Goal: Task Accomplishment & Management: Complete application form

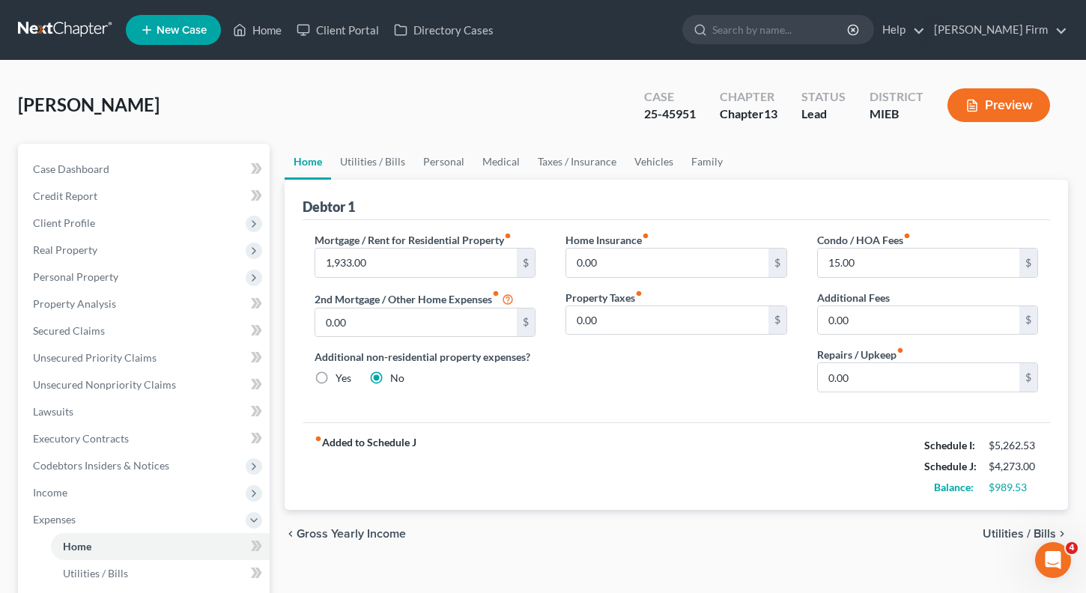
click at [82, 25] on link at bounding box center [66, 29] width 96 height 27
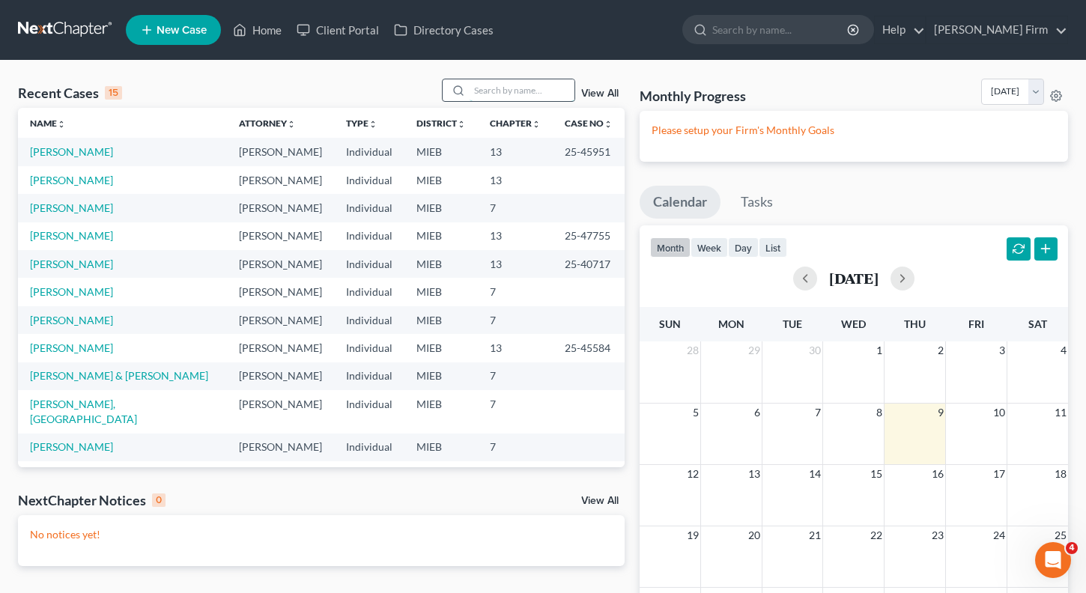
click at [471, 87] on input "search" at bounding box center [521, 90] width 105 height 22
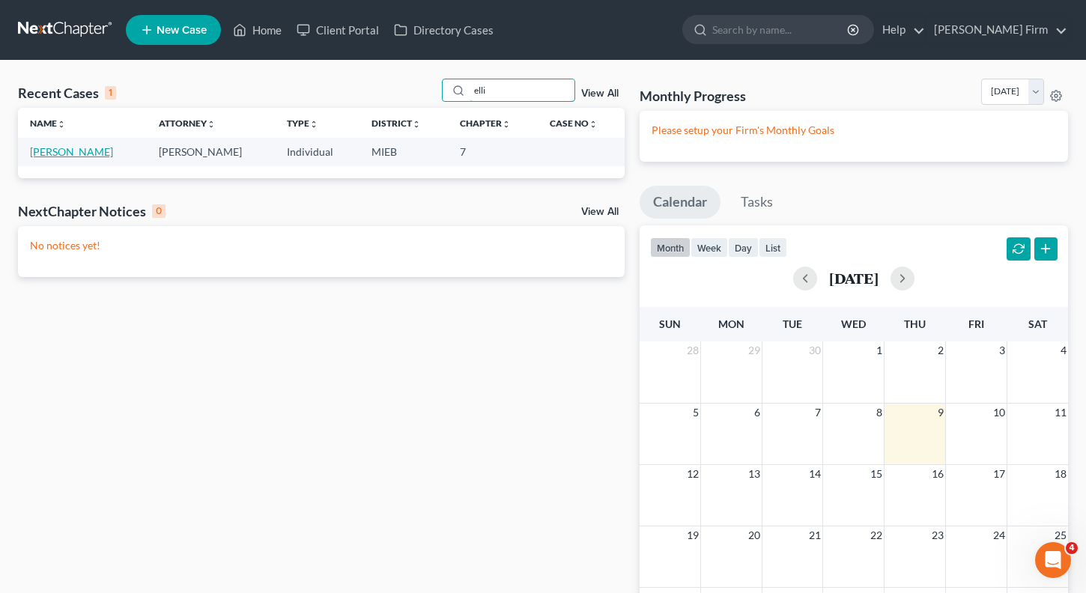
type input "elli"
click at [45, 153] on link "[PERSON_NAME]" at bounding box center [71, 151] width 83 height 13
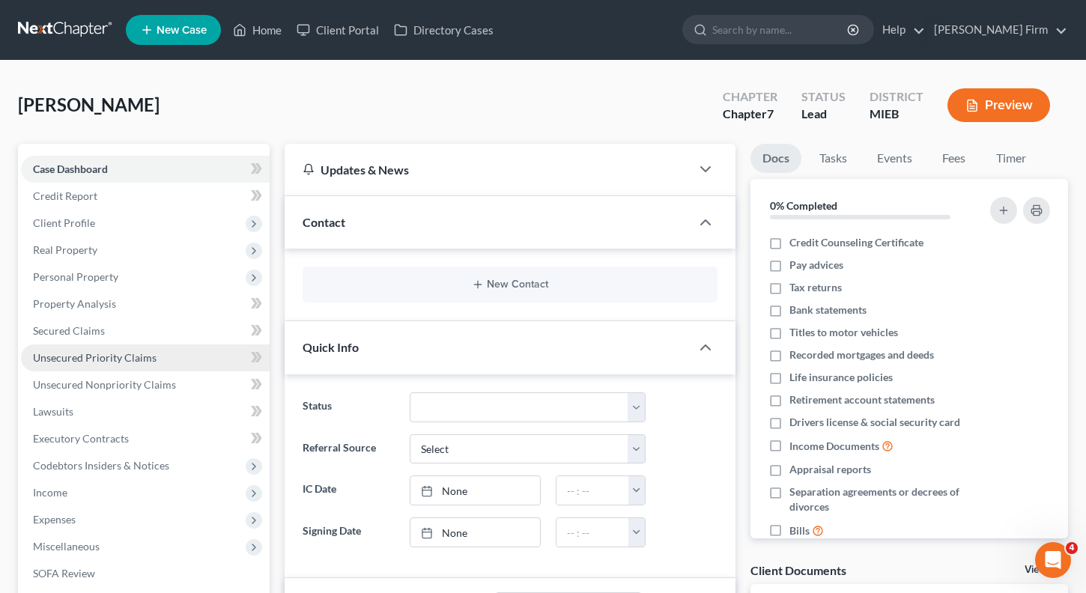
click at [97, 365] on link "Unsecured Priority Claims" at bounding box center [145, 357] width 249 height 27
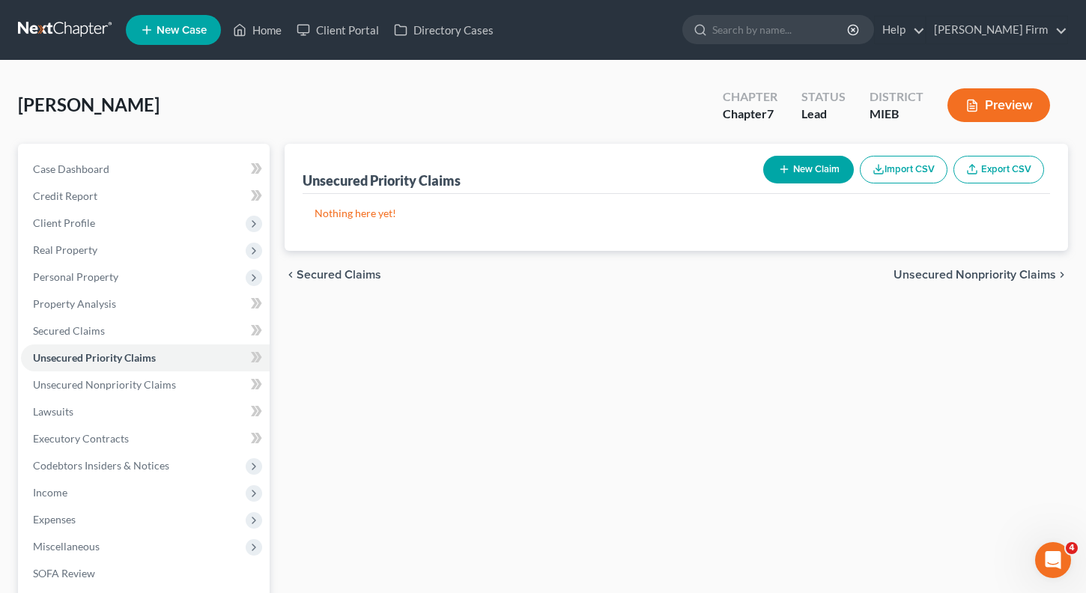
click at [788, 174] on button "New Claim" at bounding box center [808, 170] width 91 height 28
select select "0"
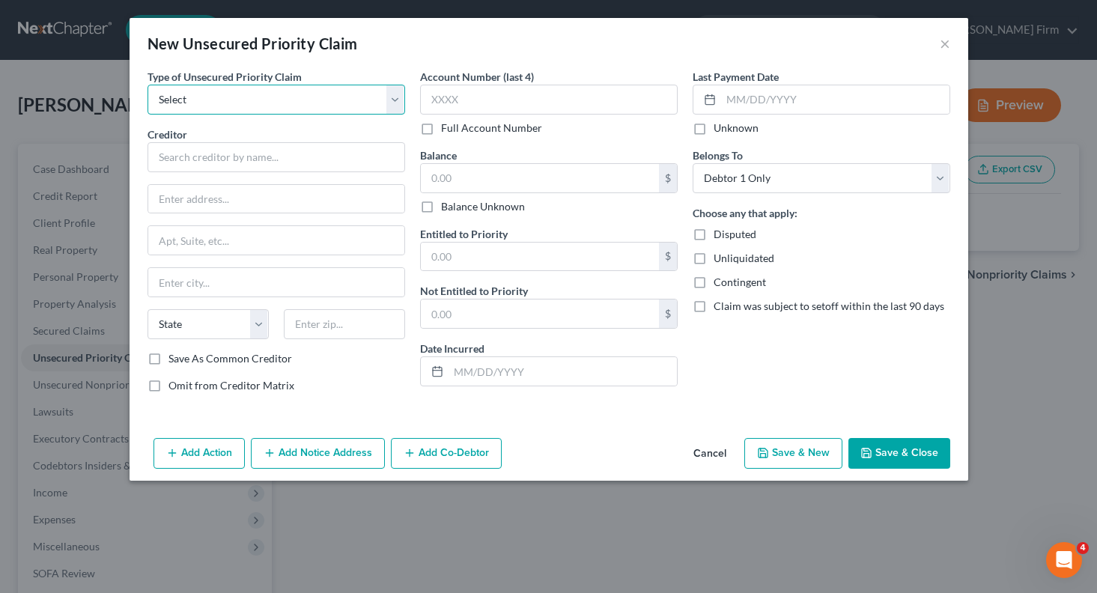
click at [291, 106] on select "Select Taxes & Other Government Units Domestic Support Obligations Extensions o…" at bounding box center [276, 100] width 258 height 30
select select "1"
click at [147, 85] on select "Select Taxes & Other Government Units Domestic Support Obligations Extensions o…" at bounding box center [276, 100] width 258 height 30
click at [296, 156] on input "text" at bounding box center [276, 157] width 258 height 30
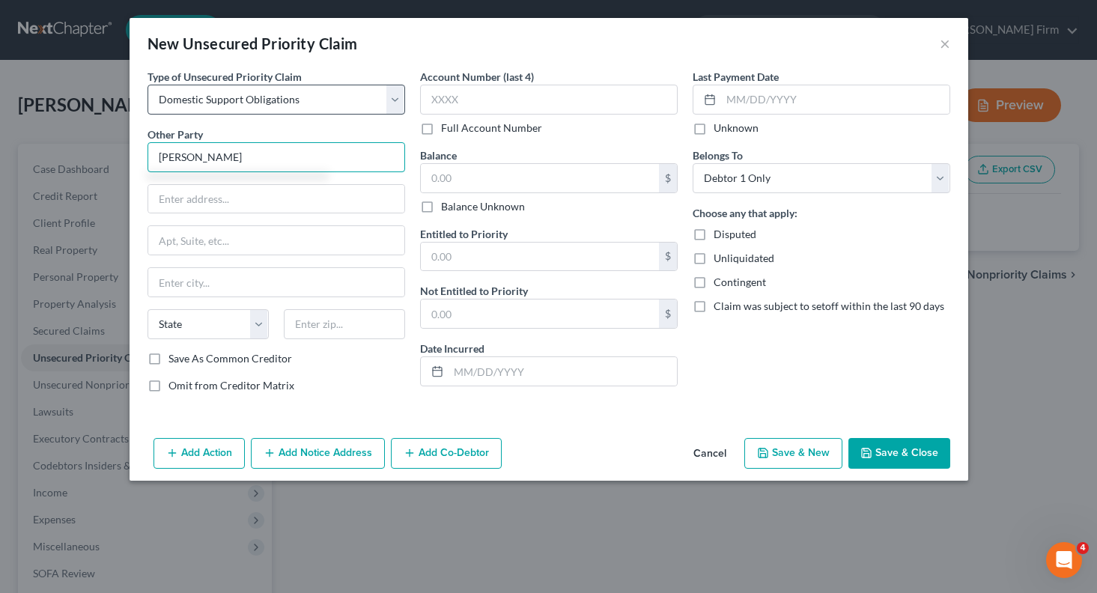
type input "[PERSON_NAME]"
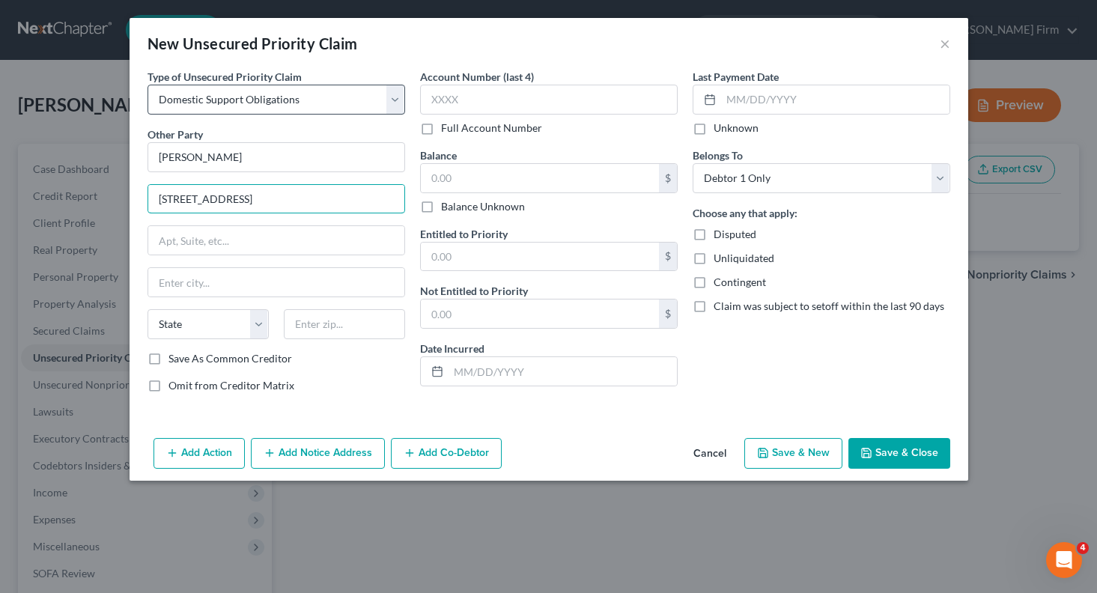
type input "[STREET_ADDRESS]"
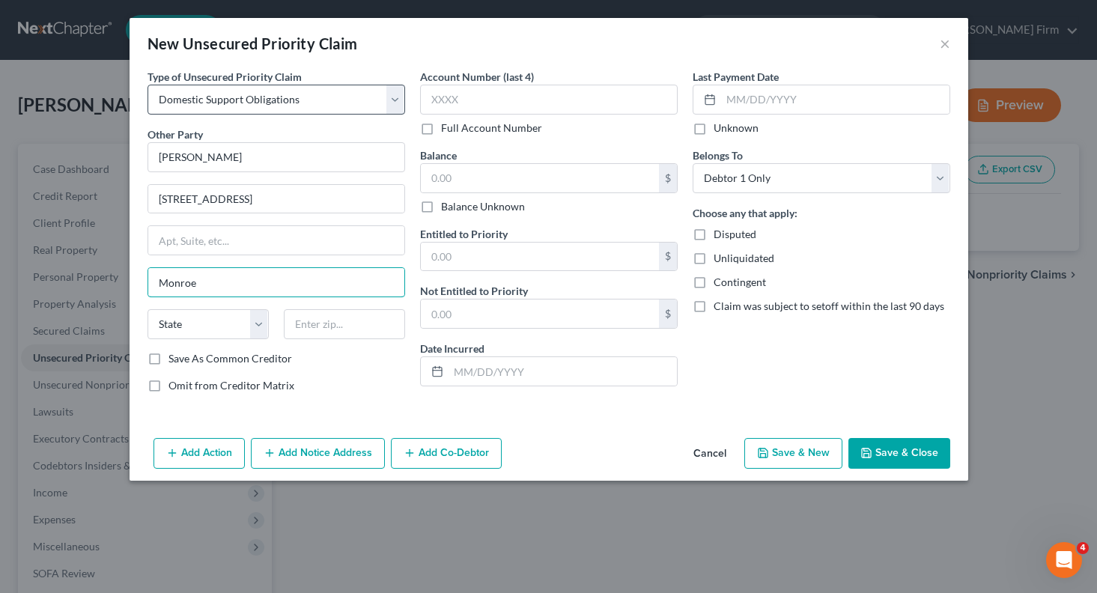
type input "Monroe"
select select "23"
type input "48161"
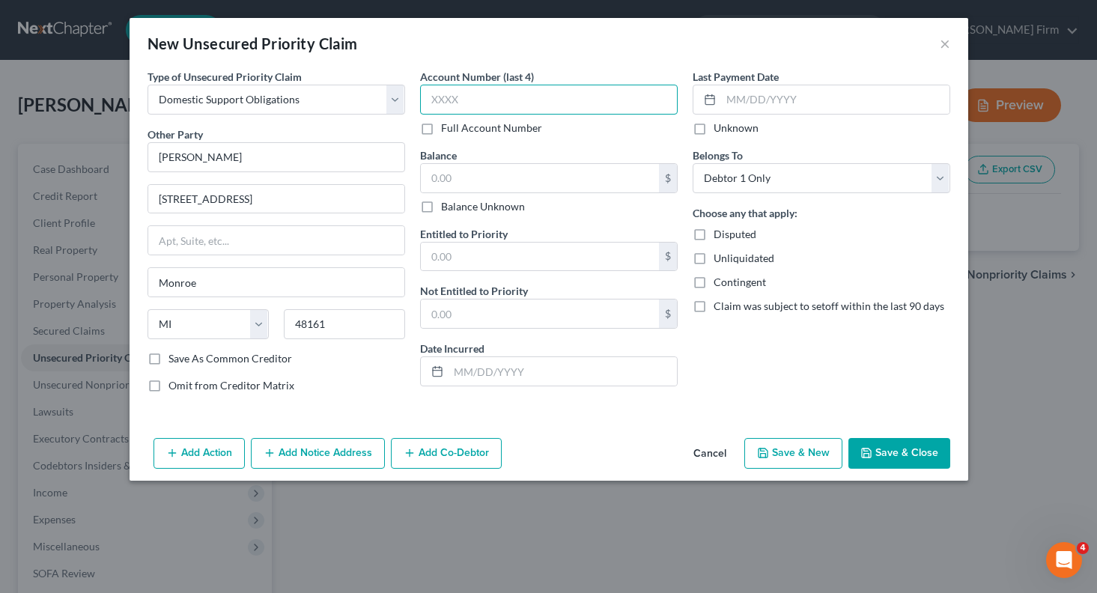
click at [446, 95] on input "text" at bounding box center [549, 100] width 258 height 30
type input "2548"
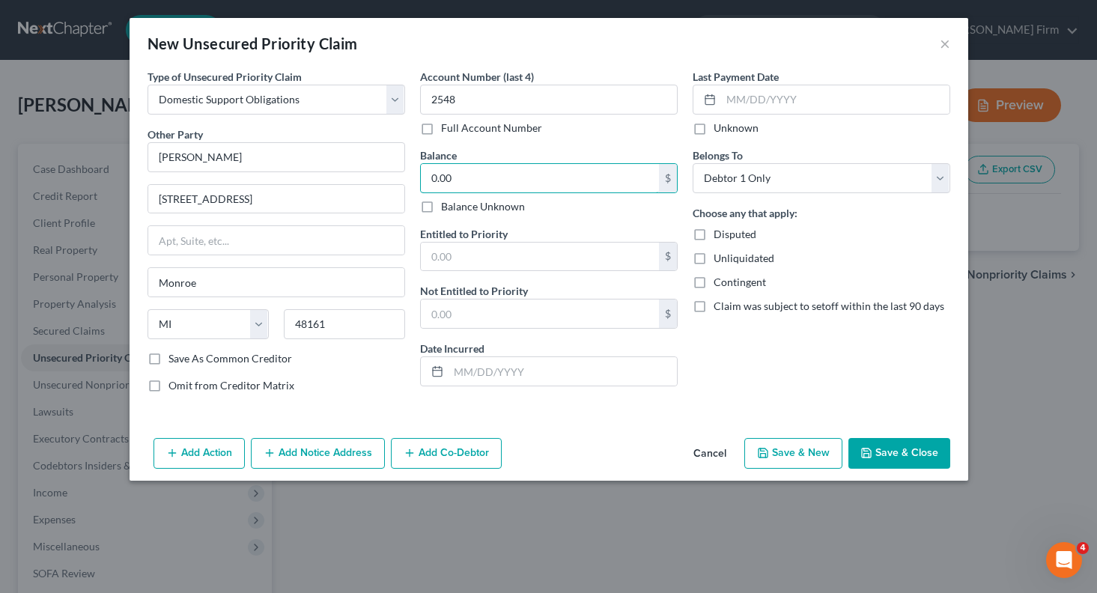
type input "0.00"
click at [874, 450] on button "Save & Close" at bounding box center [899, 453] width 102 height 31
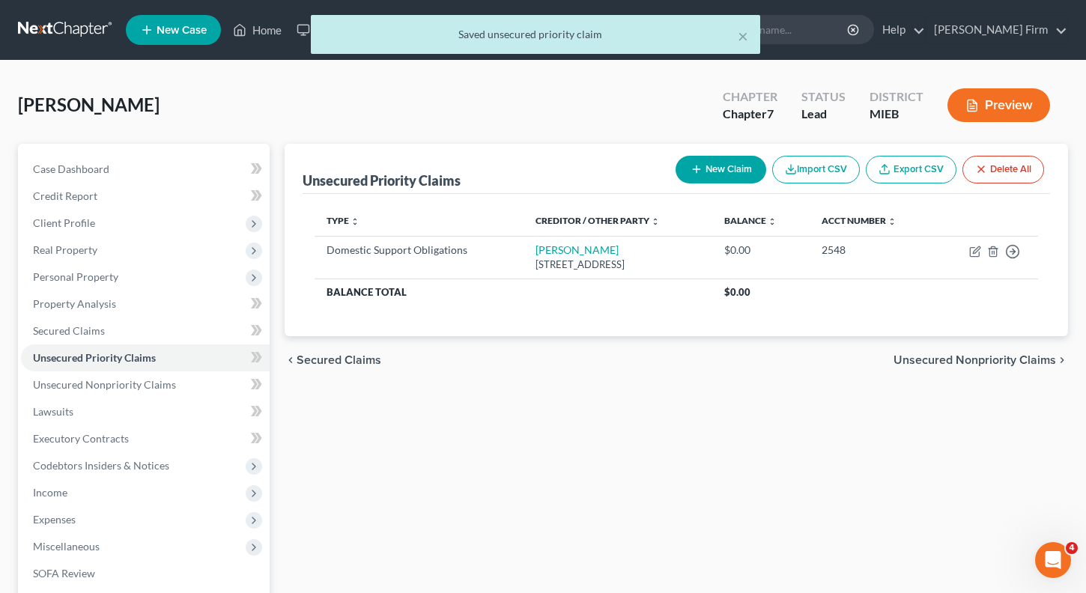
click at [1005, 364] on span "Unsecured Nonpriority Claims" at bounding box center [974, 360] width 162 height 12
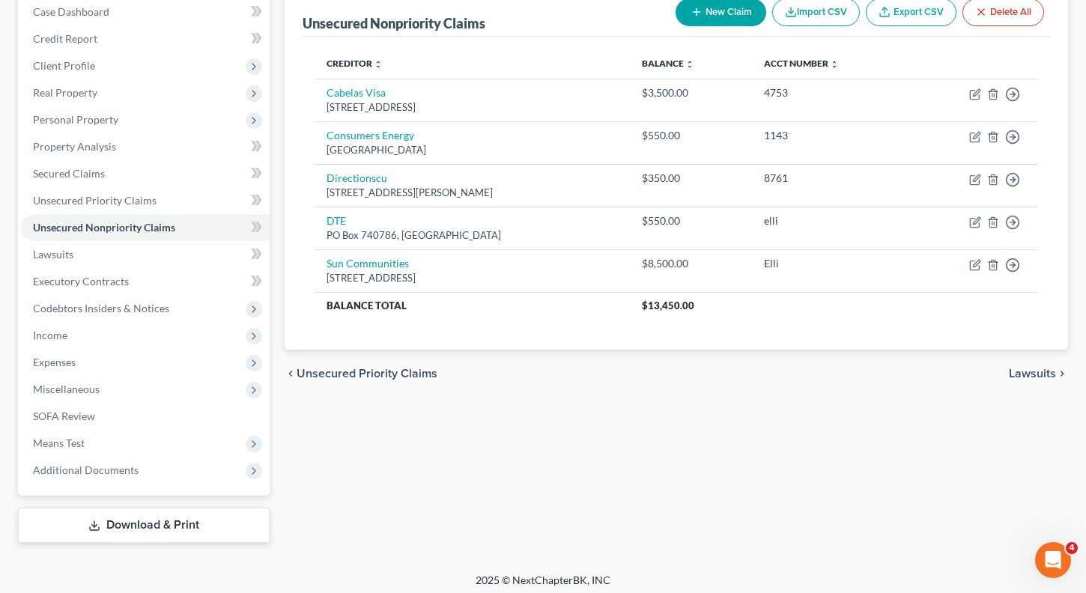
scroll to position [164, 0]
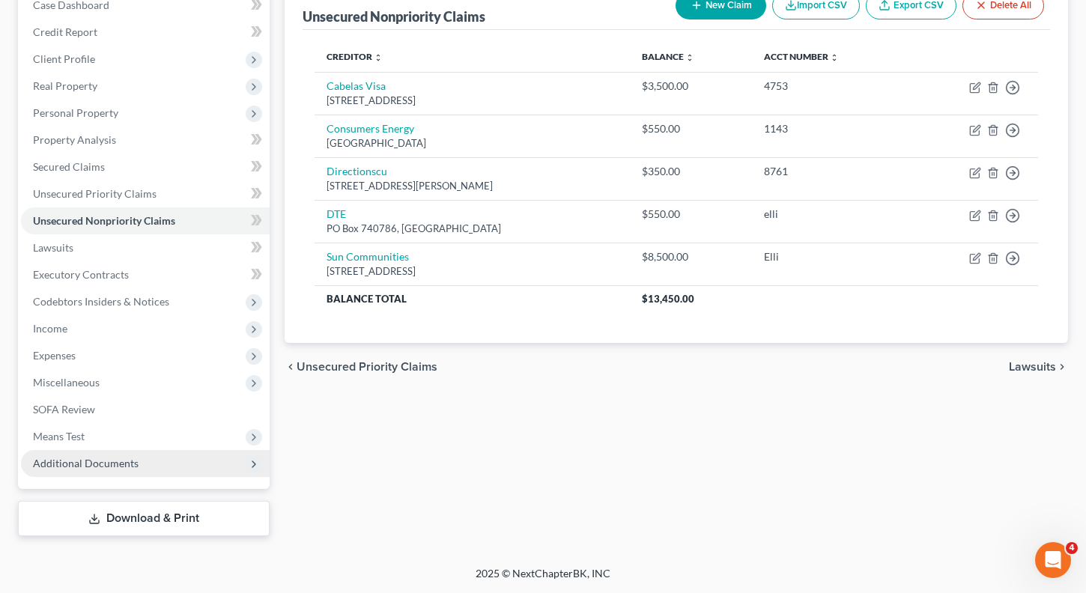
click at [130, 458] on span "Additional Documents" at bounding box center [86, 463] width 106 height 13
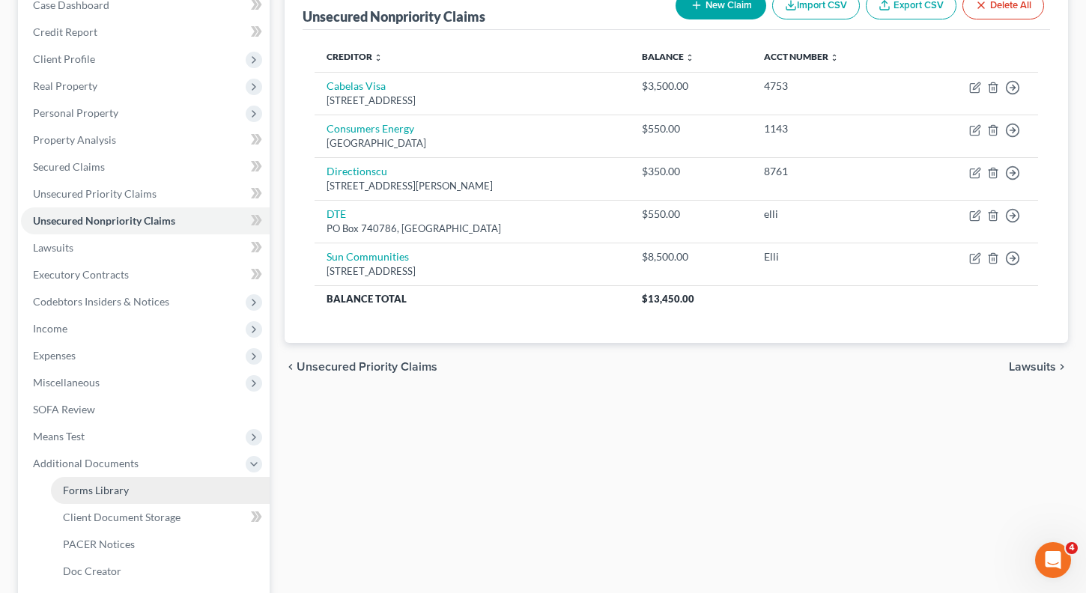
click at [130, 486] on link "Forms Library" at bounding box center [160, 490] width 219 height 27
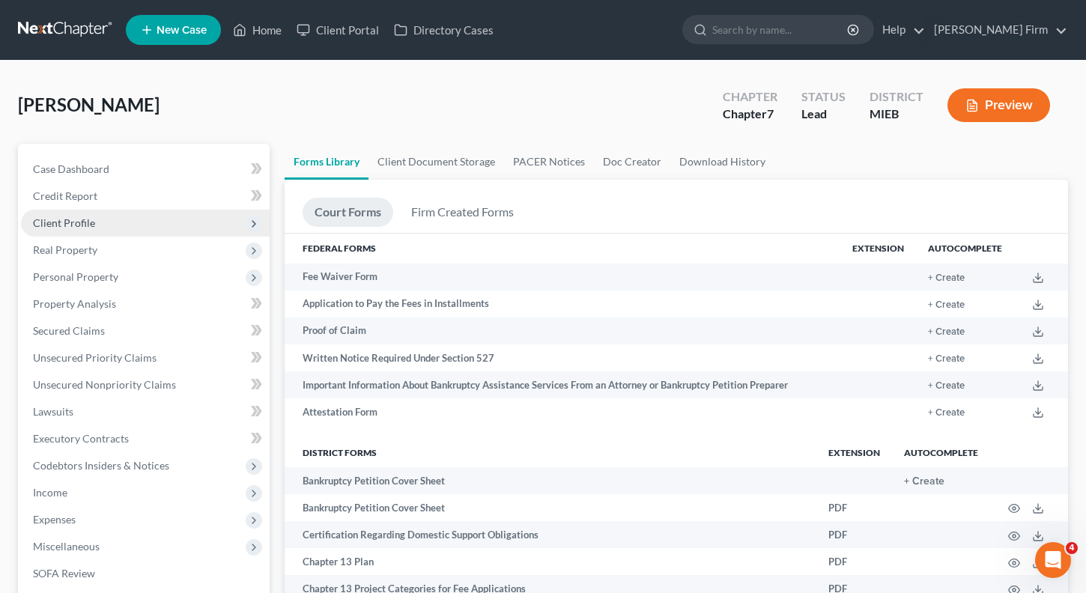
click at [135, 219] on span "Client Profile" at bounding box center [145, 223] width 249 height 27
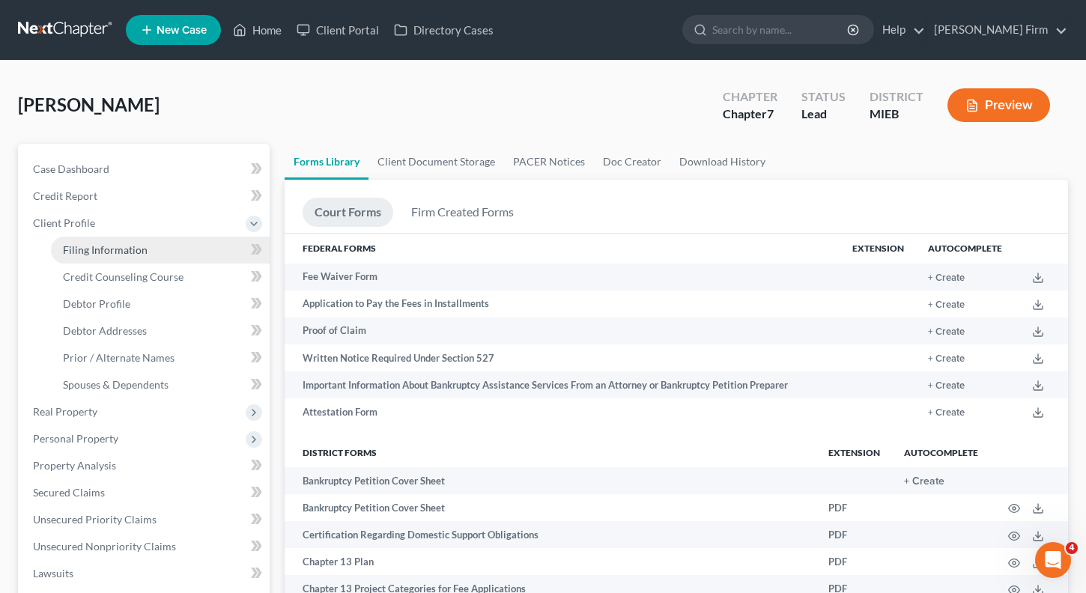
click at [134, 252] on span "Filing Information" at bounding box center [105, 249] width 85 height 13
select select "1"
select select "0"
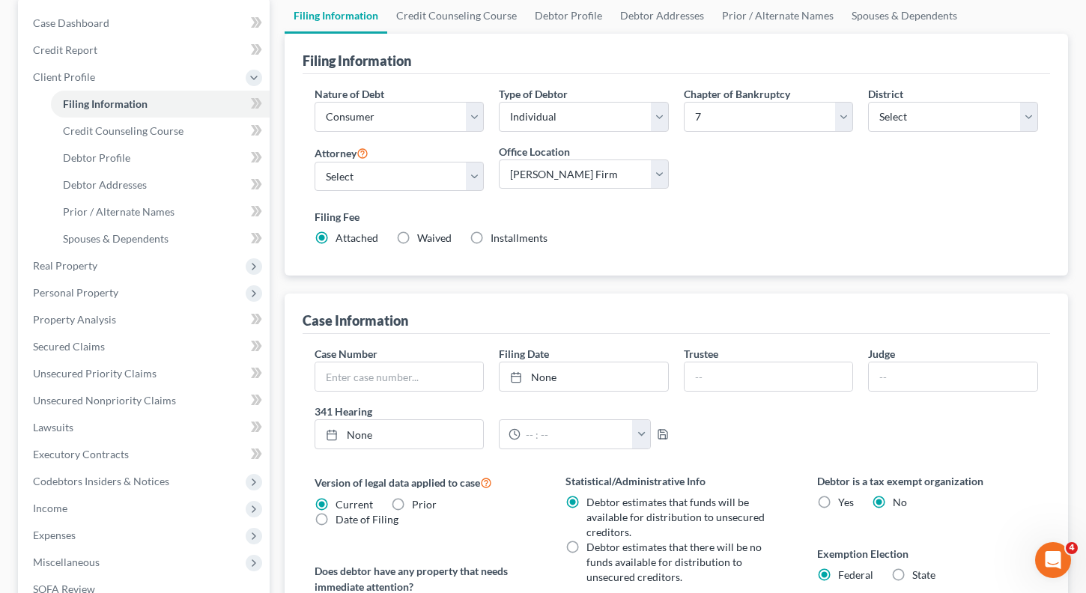
scroll to position [150, 0]
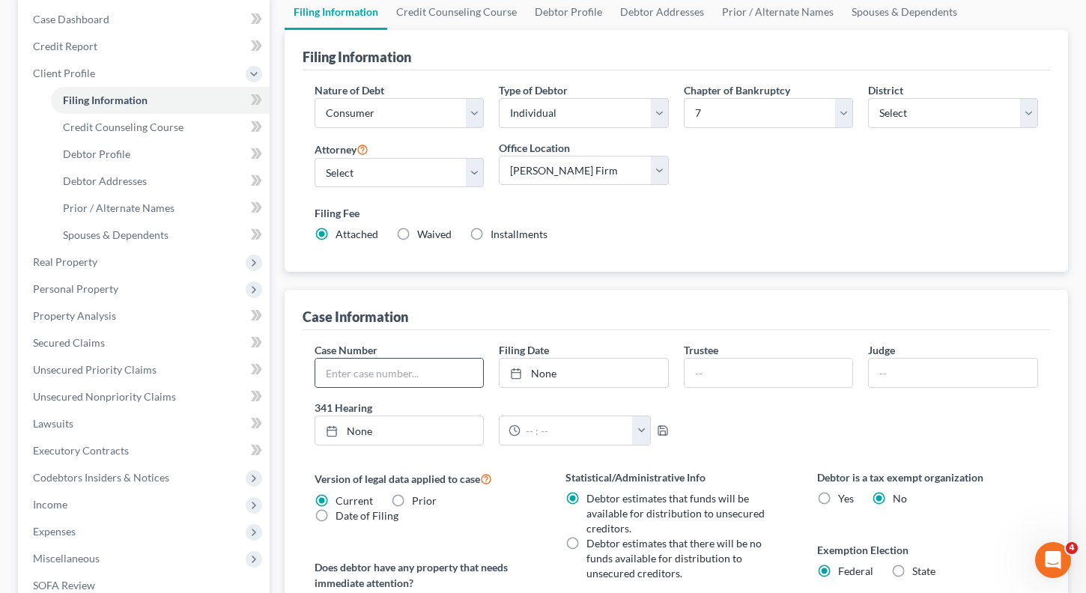
click at [383, 366] on input "text" at bounding box center [399, 373] width 168 height 28
type input "25-48969"
click at [940, 372] on input "text" at bounding box center [952, 373] width 168 height 28
type input "[PERSON_NAME]"
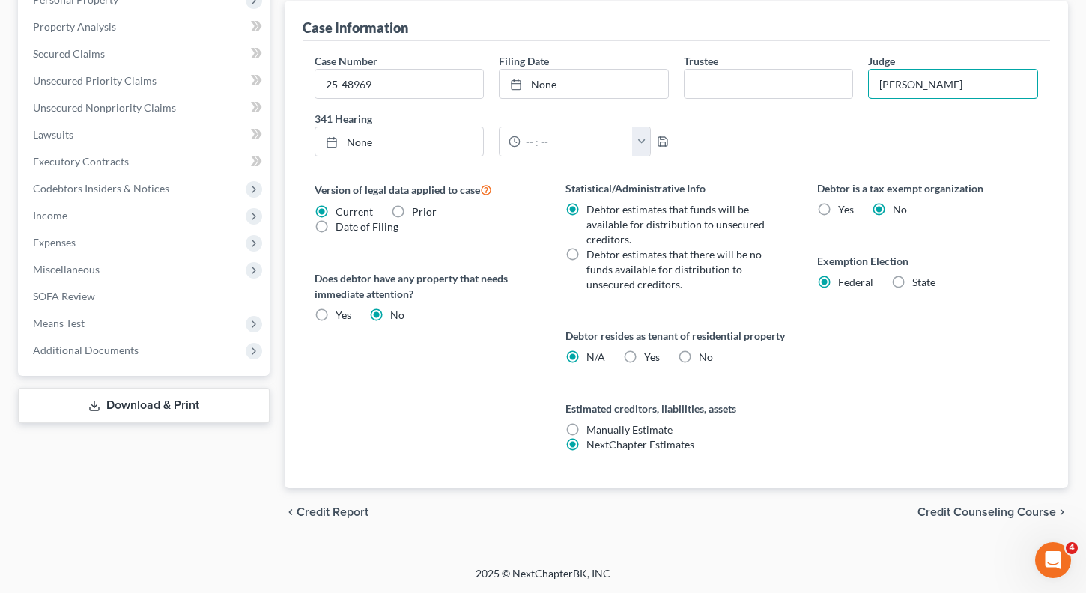
scroll to position [454, 0]
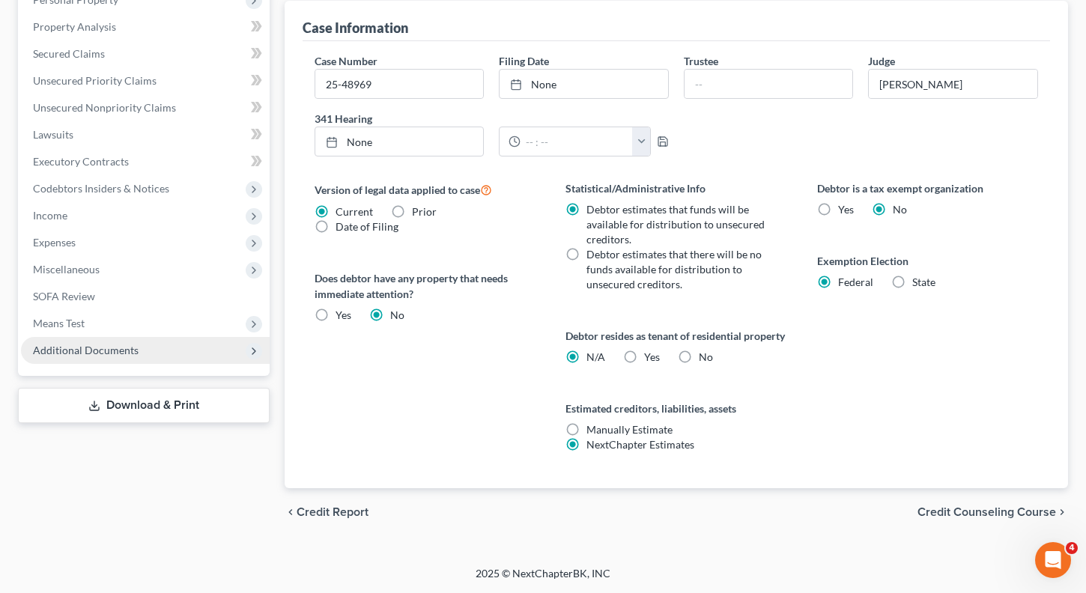
click at [94, 341] on span "Additional Documents" at bounding box center [145, 350] width 249 height 27
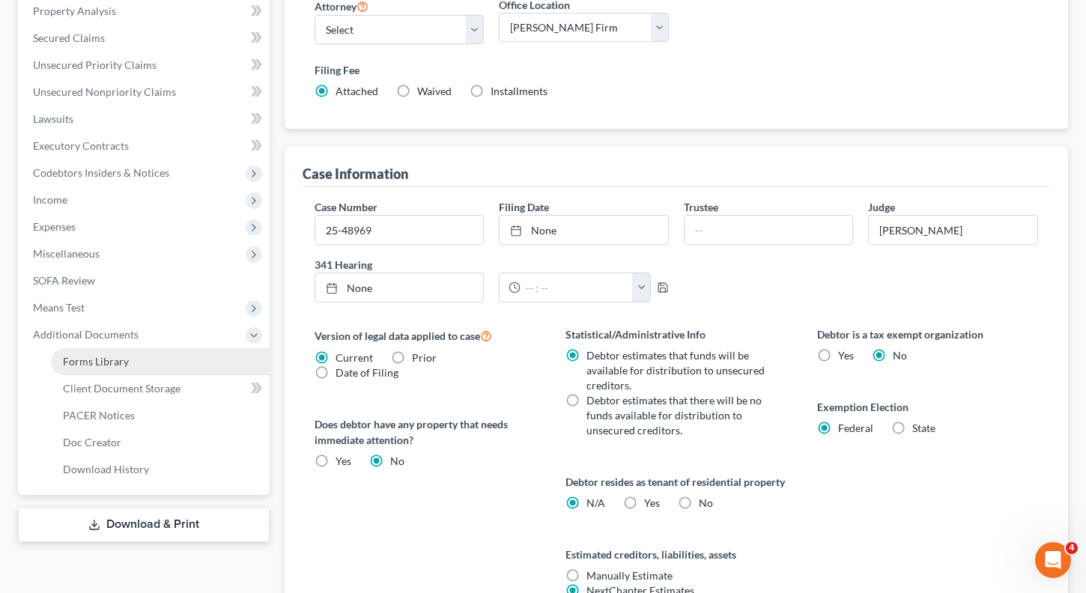
click at [94, 368] on link "Forms Library" at bounding box center [160, 361] width 219 height 27
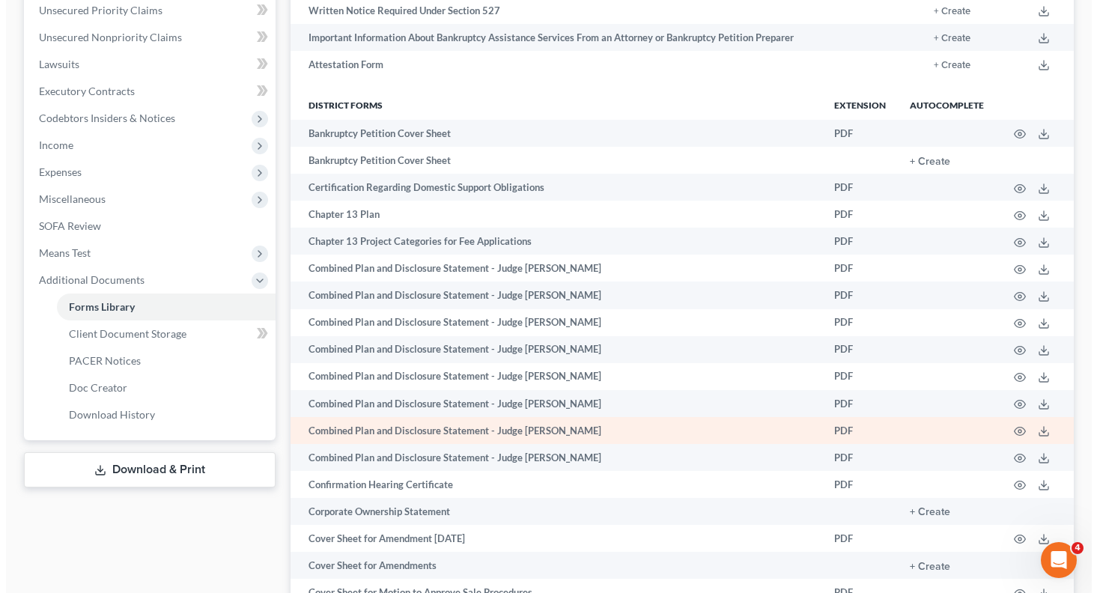
scroll to position [374, 0]
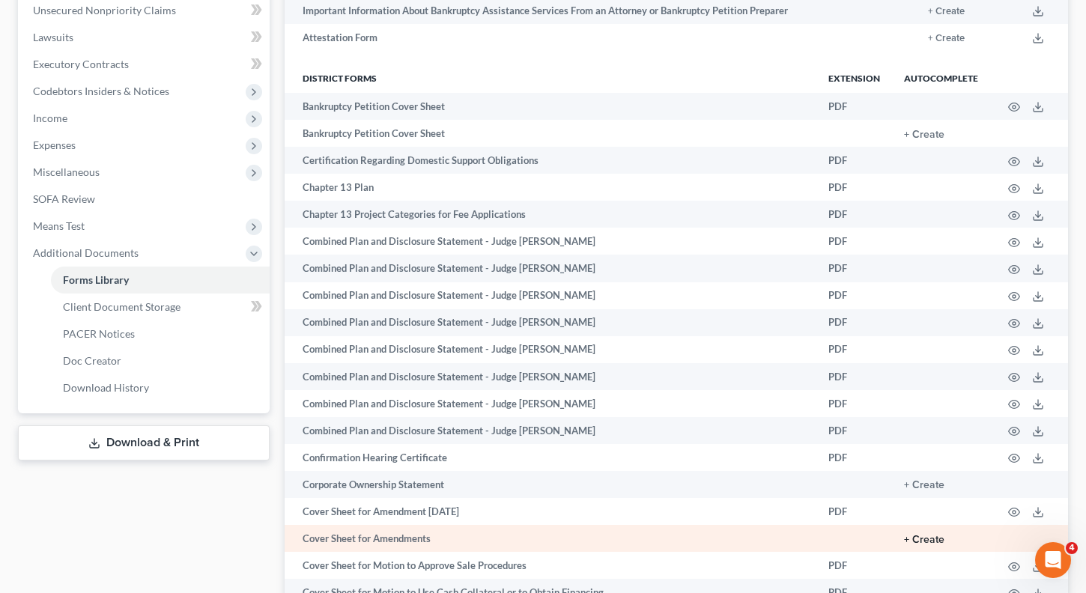
click at [929, 537] on button "+ Create" at bounding box center [924, 540] width 40 height 10
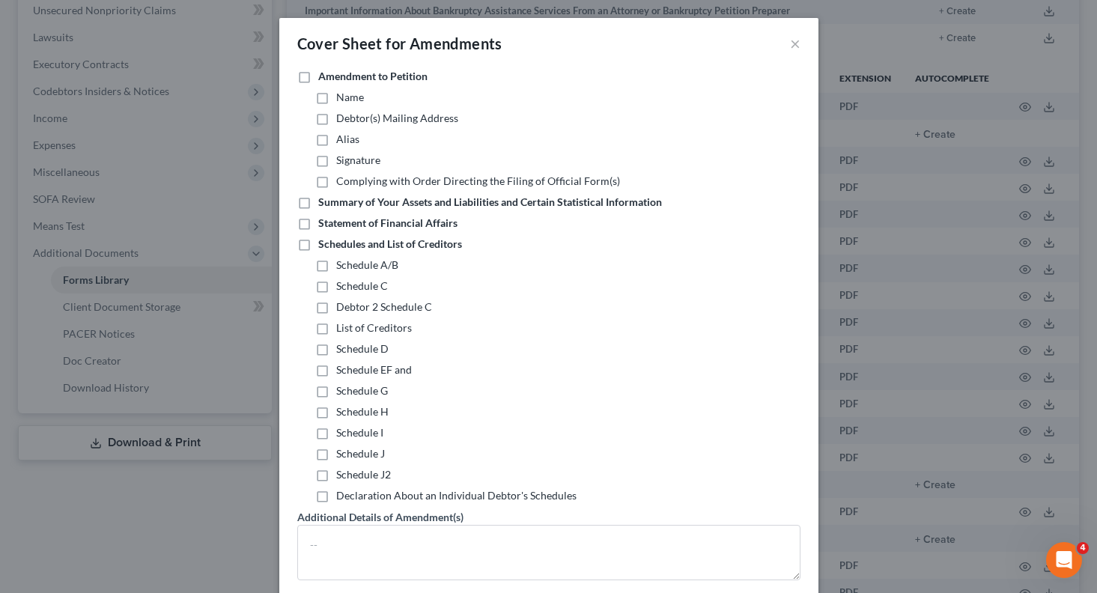
click at [318, 251] on label "Schedules and List of Creditors" at bounding box center [390, 244] width 144 height 15
click at [324, 246] on input "Schedules and List of Creditors" at bounding box center [329, 242] width 10 height 10
checkbox input "true"
click at [336, 375] on label "Schedule EF and" at bounding box center [374, 369] width 76 height 15
click at [342, 372] on input "Schedule EF and" at bounding box center [347, 367] width 10 height 10
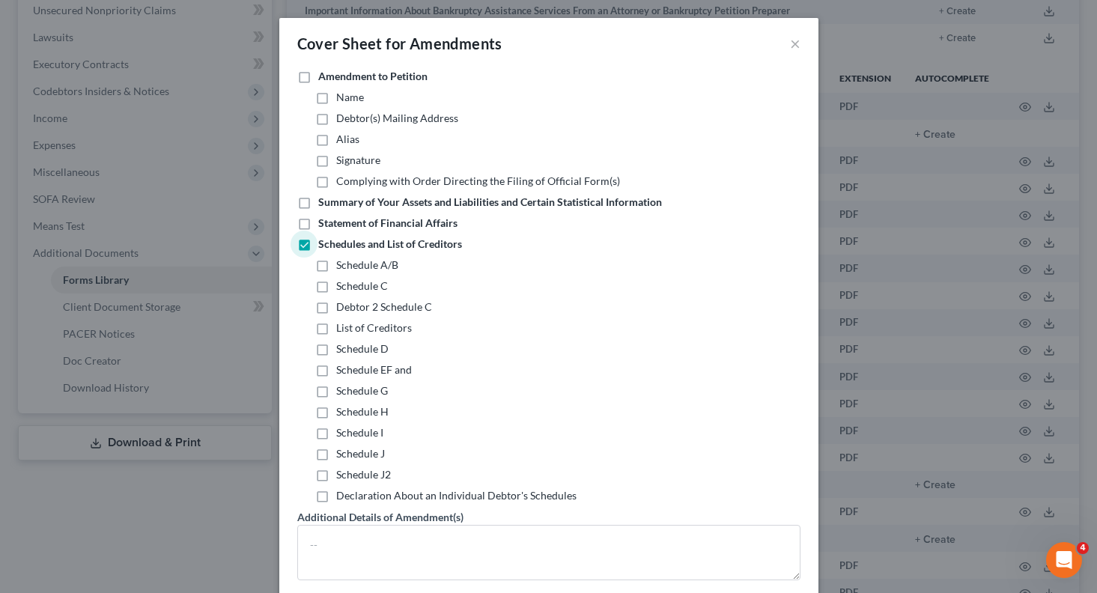
checkbox input "true"
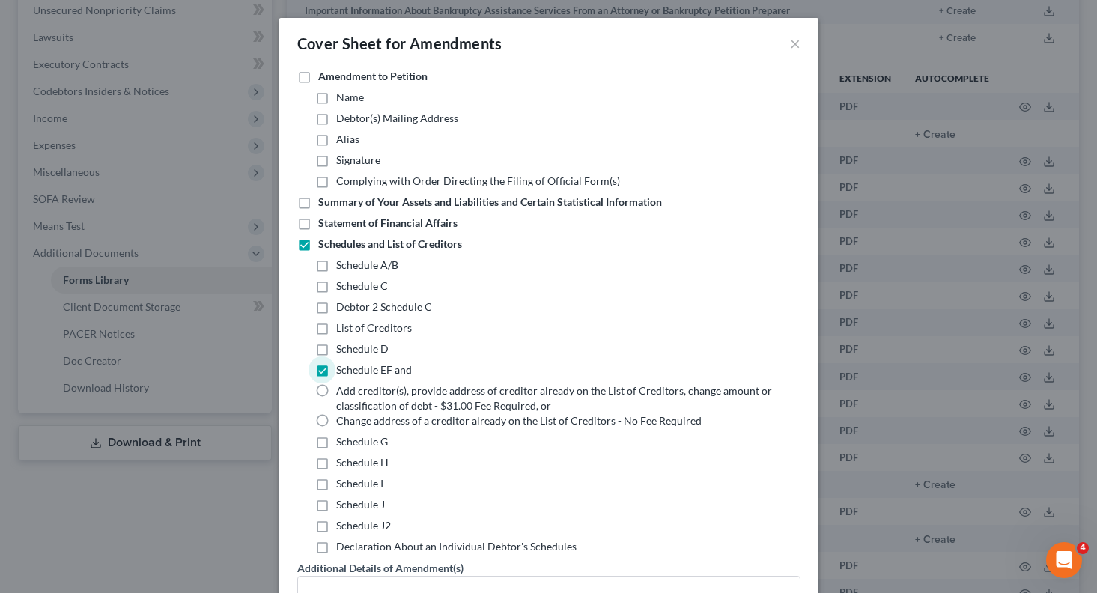
click at [336, 401] on label "Add creditor(s), provide address of creditor already on the List of Creditors, …" at bounding box center [559, 398] width 446 height 30
click at [342, 393] on input "Add creditor(s), provide address of creditor already on the List of Creditors, …" at bounding box center [347, 388] width 10 height 10
radio input "true"
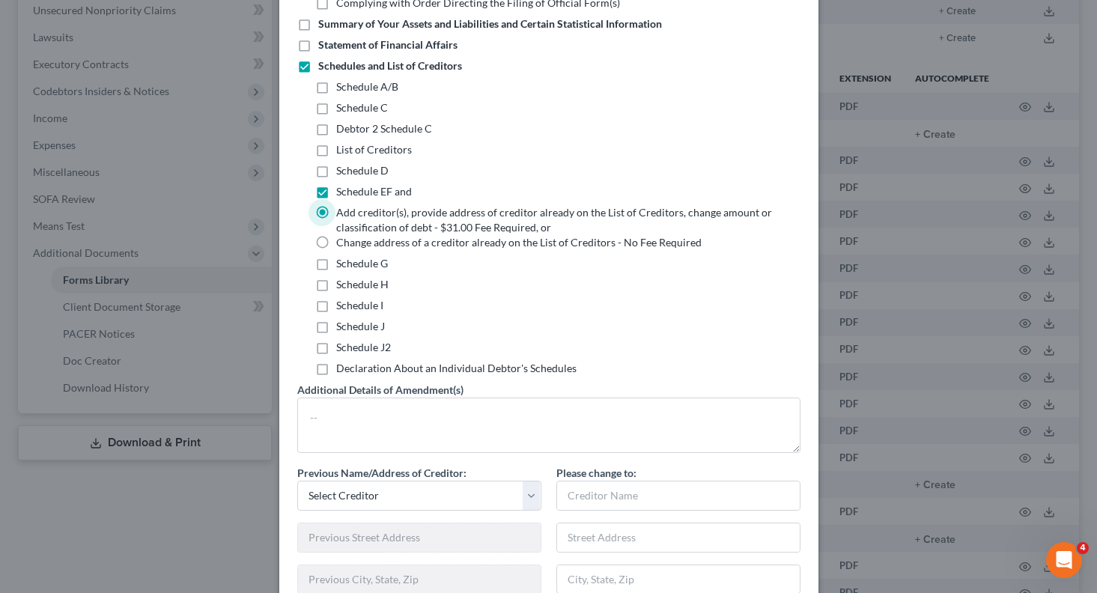
scroll to position [225, 0]
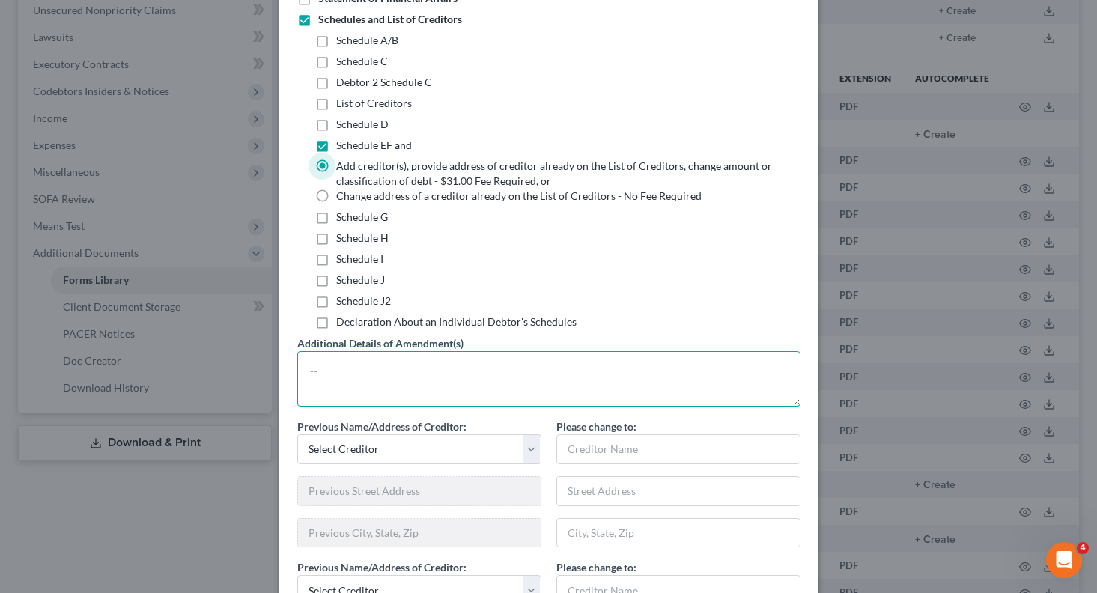
click at [454, 378] on textarea at bounding box center [548, 378] width 503 height 55
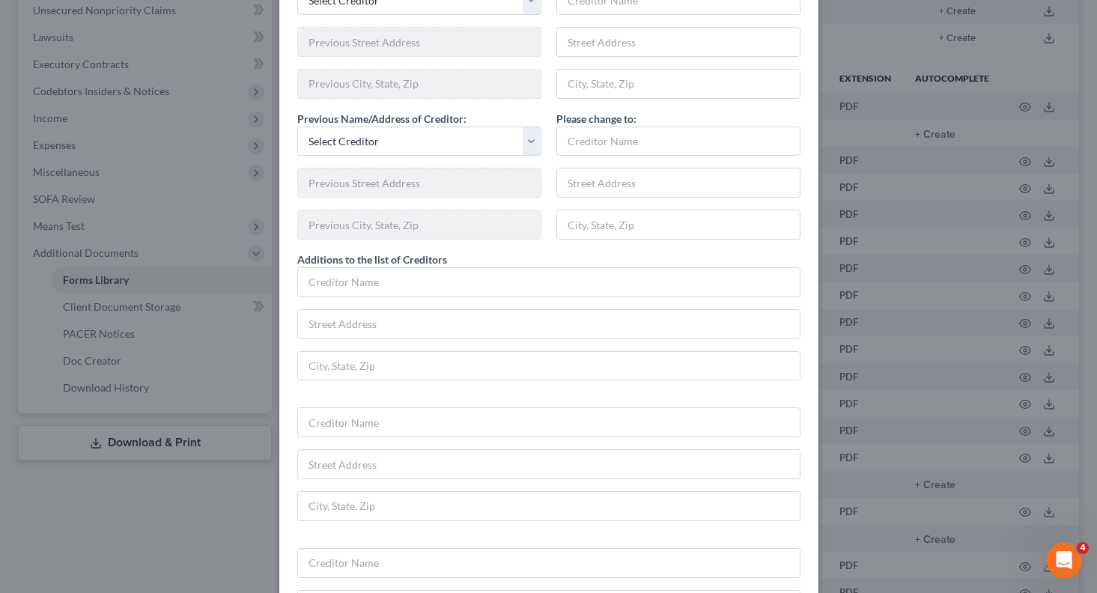
scroll to position [824, 0]
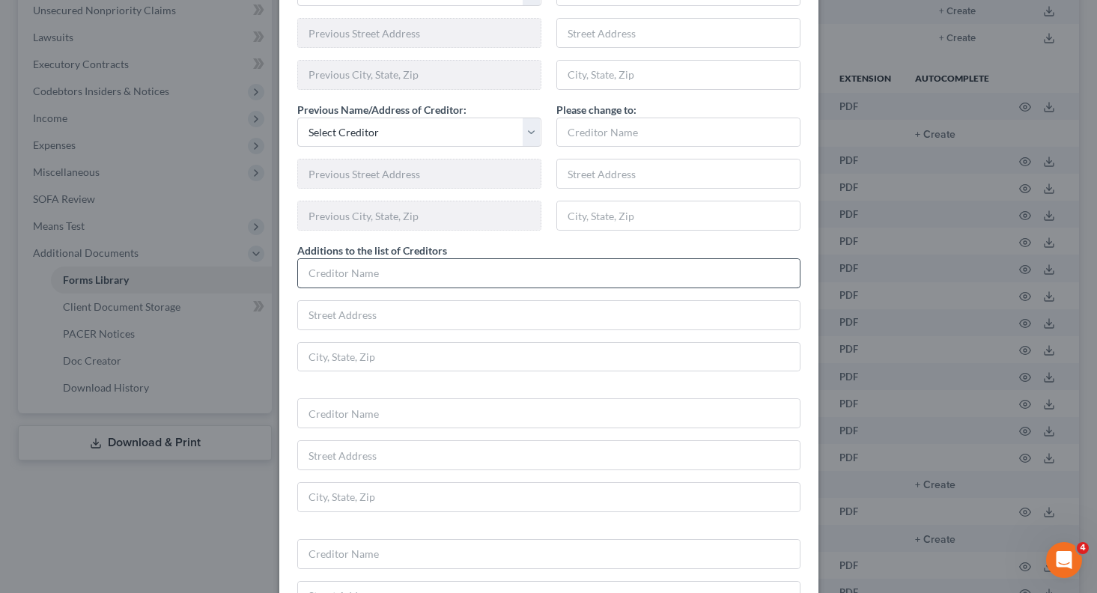
type textarea "Adding the recipient of the domestic support order."
click at [443, 279] on input "text" at bounding box center [549, 273] width 502 height 28
type input "[PERSON_NAME]"
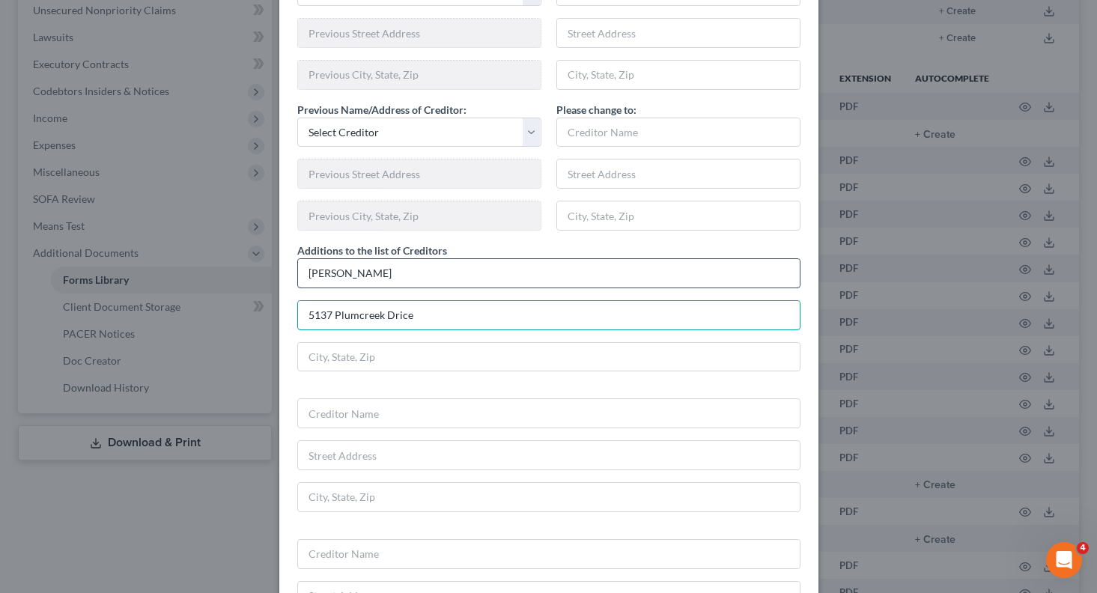
type input "5137 Plumcreek Drice"
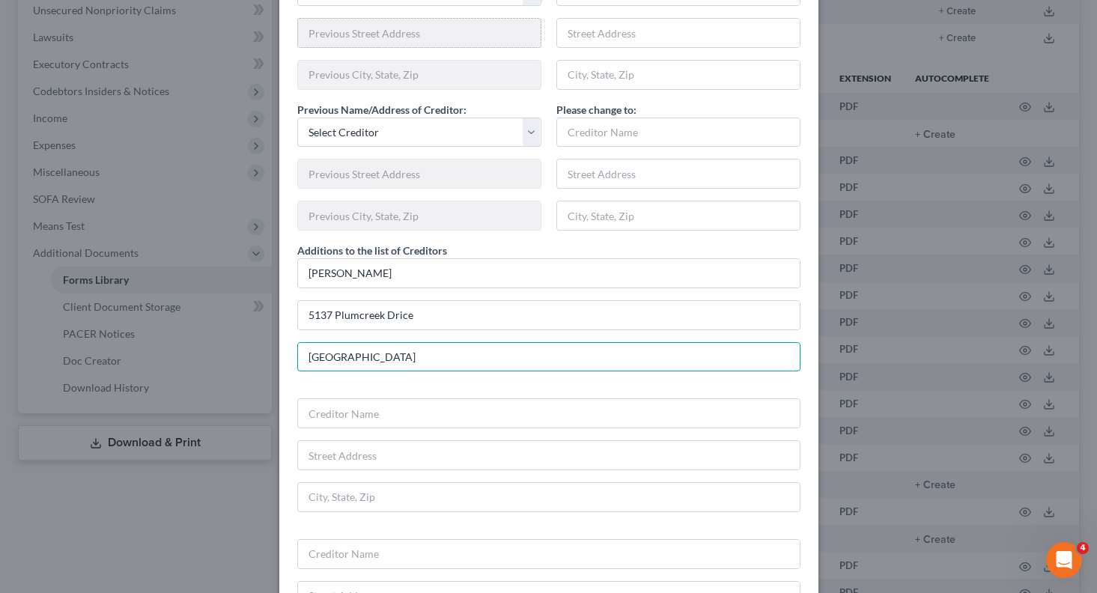
type input "[GEOGRAPHIC_DATA]"
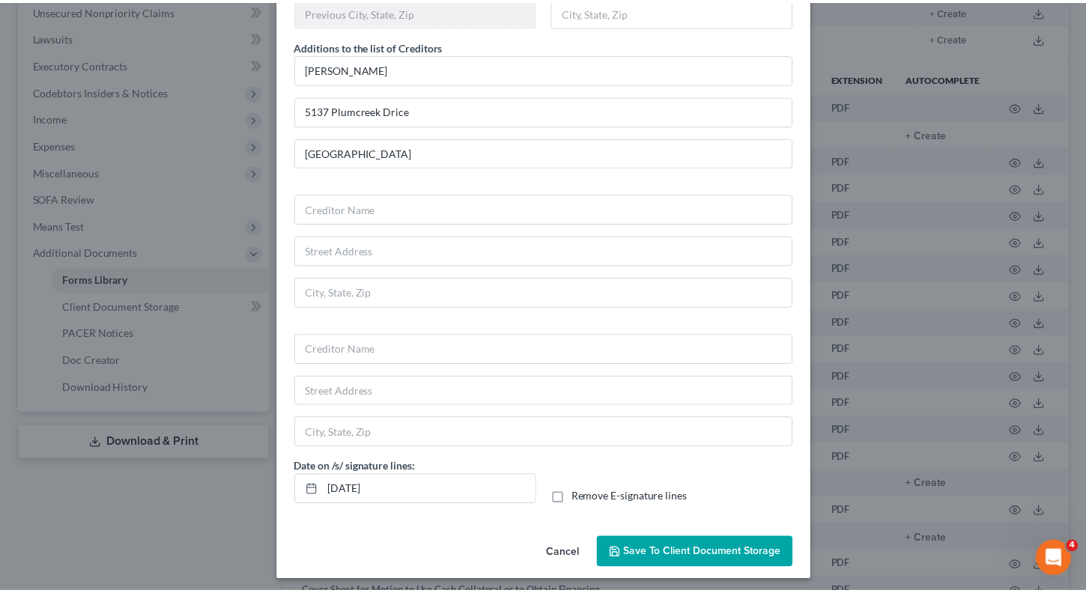
scroll to position [1034, 0]
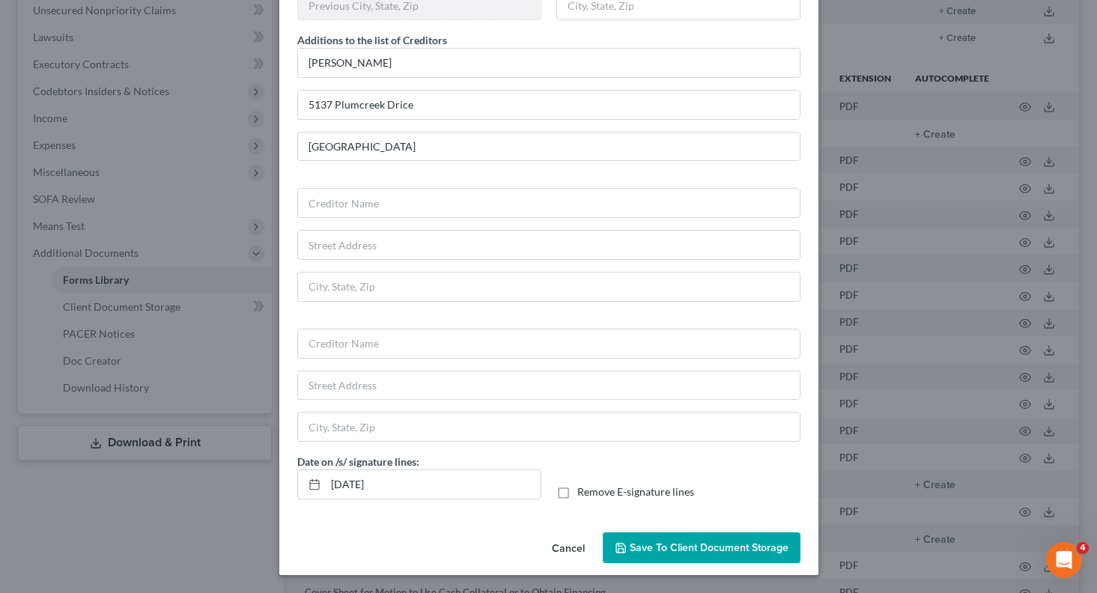
click at [728, 556] on button "Save to Client Document Storage" at bounding box center [702, 547] width 198 height 31
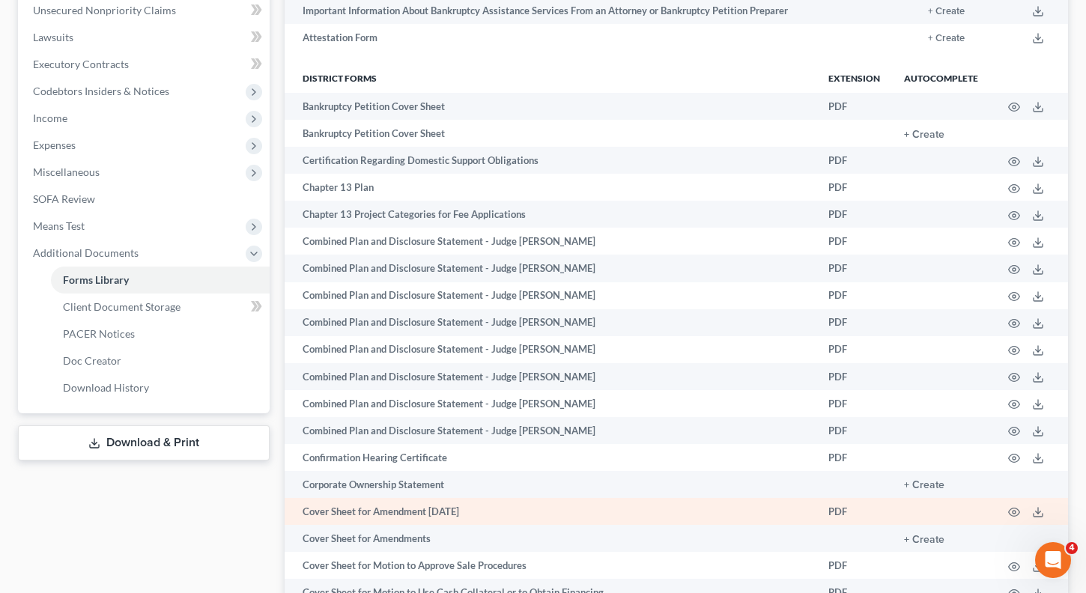
click at [843, 509] on td "PDF" at bounding box center [854, 511] width 76 height 27
click at [458, 515] on td "Cover Sheet for Amendment [DATE]" at bounding box center [550, 511] width 532 height 27
click at [424, 511] on td "Cover Sheet for Amendment [DATE]" at bounding box center [550, 511] width 532 height 27
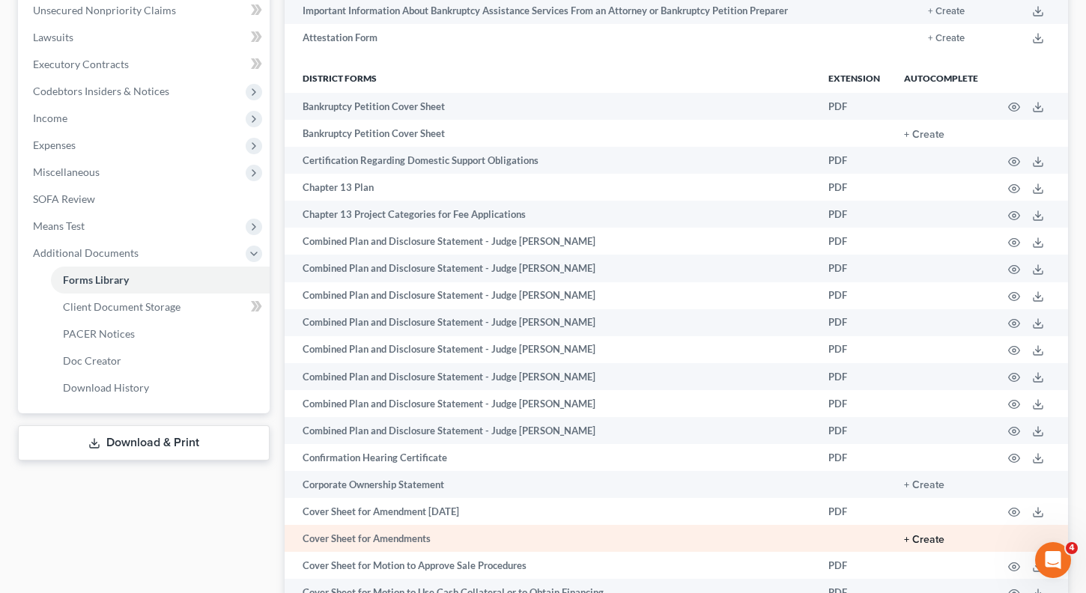
click at [931, 536] on button "+ Create" at bounding box center [924, 540] width 40 height 10
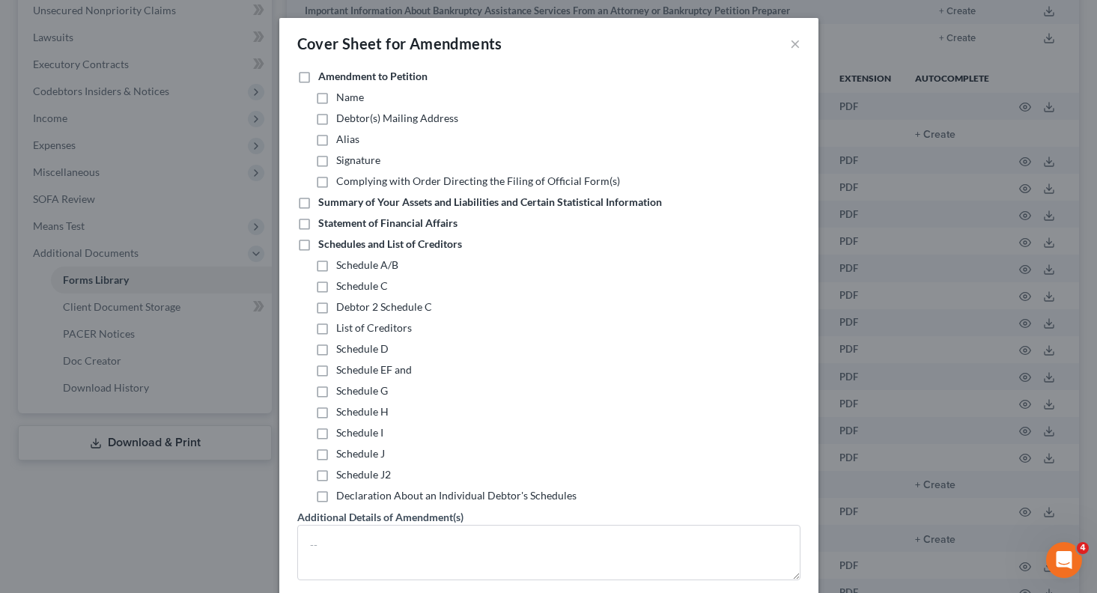
click at [156, 544] on div "Cover Sheet for Amendments × Amendment to Petition Name Debtor(s) Mailing Addre…" at bounding box center [548, 296] width 1097 height 593
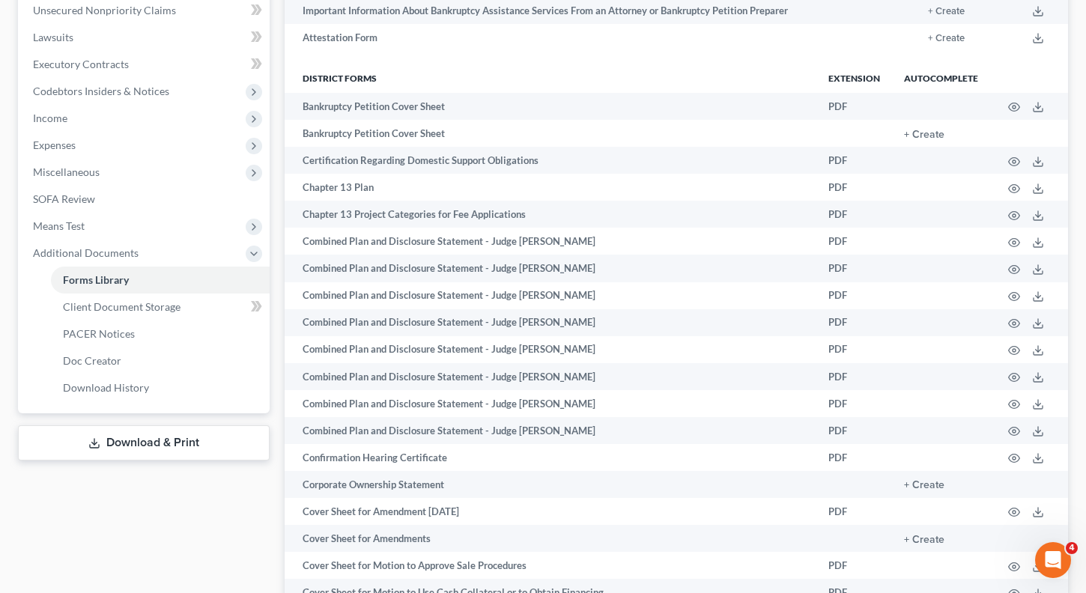
click at [186, 440] on link "Download & Print" at bounding box center [144, 442] width 252 height 35
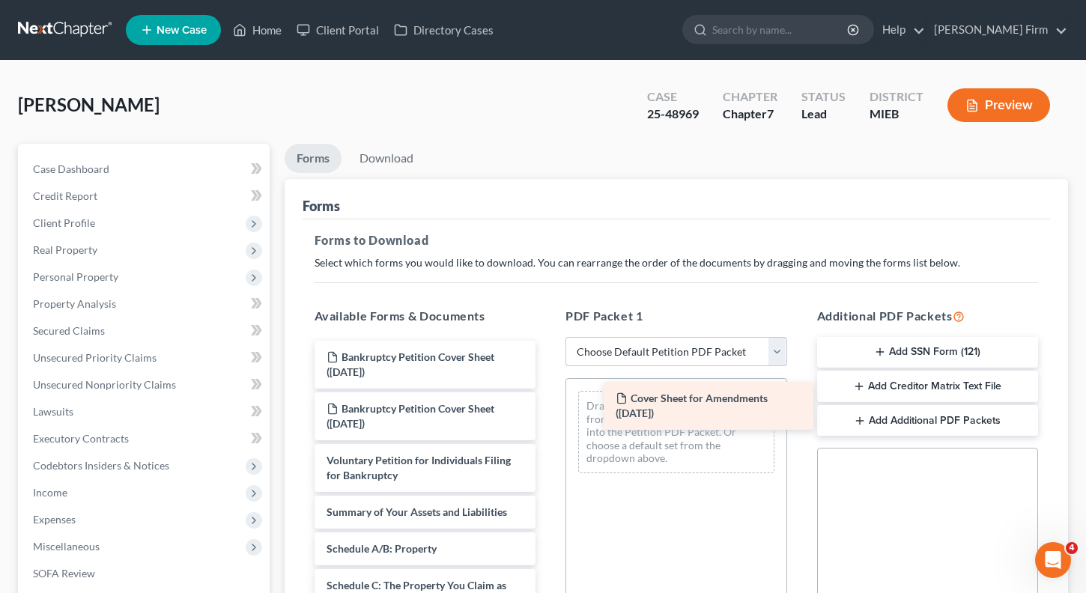
drag, startPoint x: 442, startPoint y: 364, endPoint x: 731, endPoint y: 405, distance: 291.9
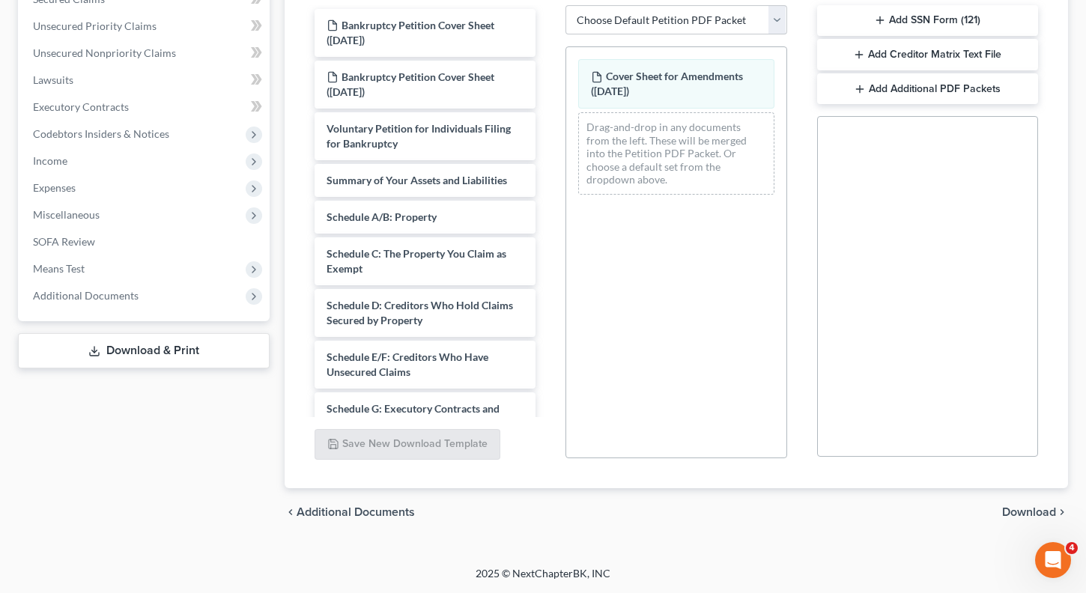
click at [1018, 511] on span "Download" at bounding box center [1029, 512] width 54 height 12
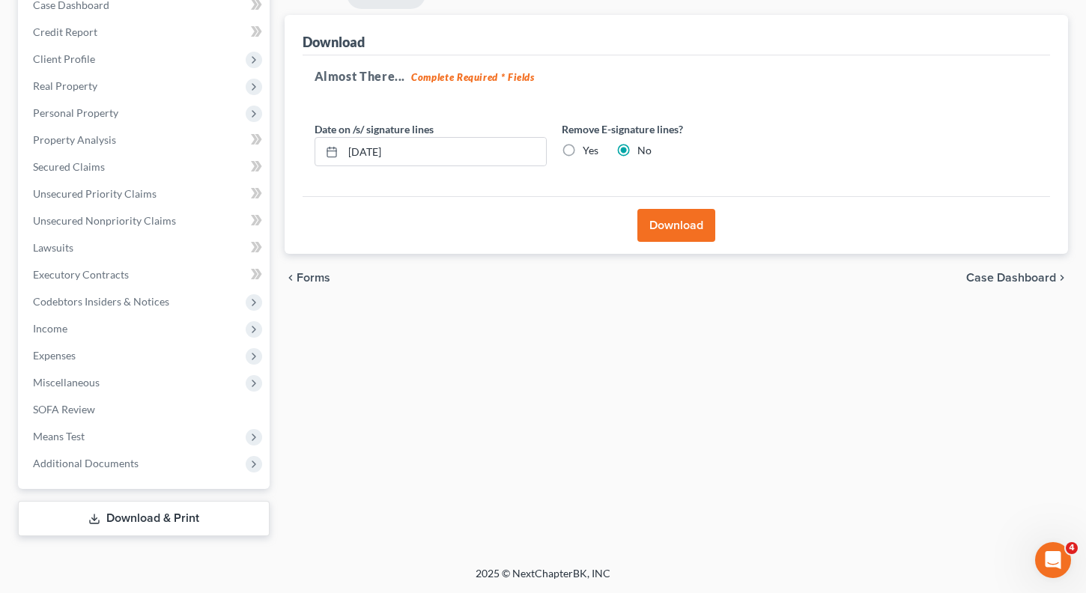
scroll to position [164, 0]
click at [666, 218] on button "Download" at bounding box center [676, 225] width 78 height 33
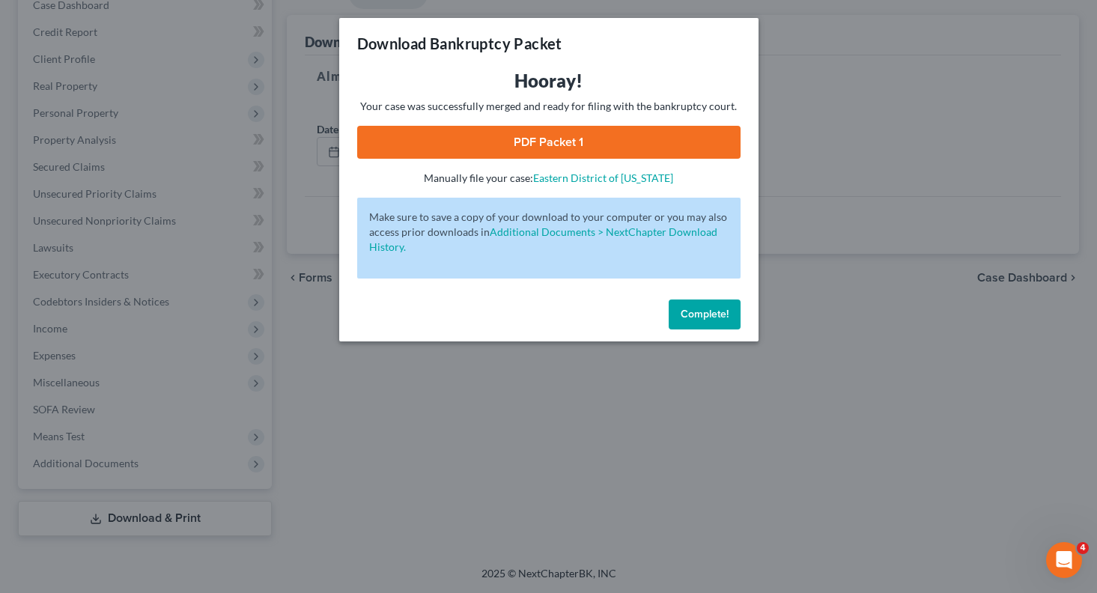
click at [530, 136] on link "PDF Packet 1" at bounding box center [548, 142] width 383 height 33
click at [685, 316] on span "Complete!" at bounding box center [705, 314] width 48 height 13
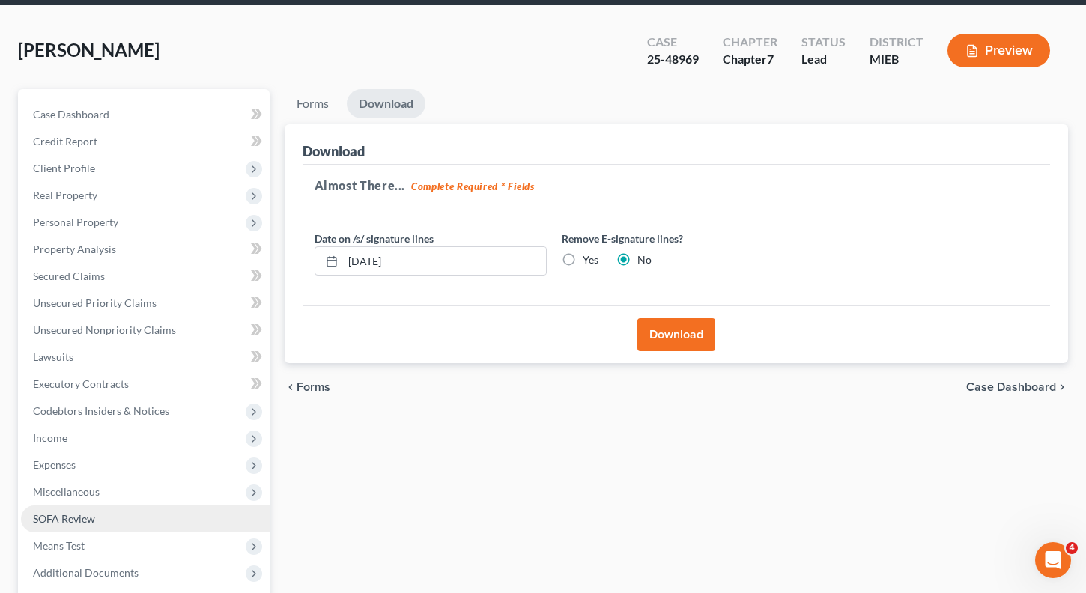
scroll to position [150, 0]
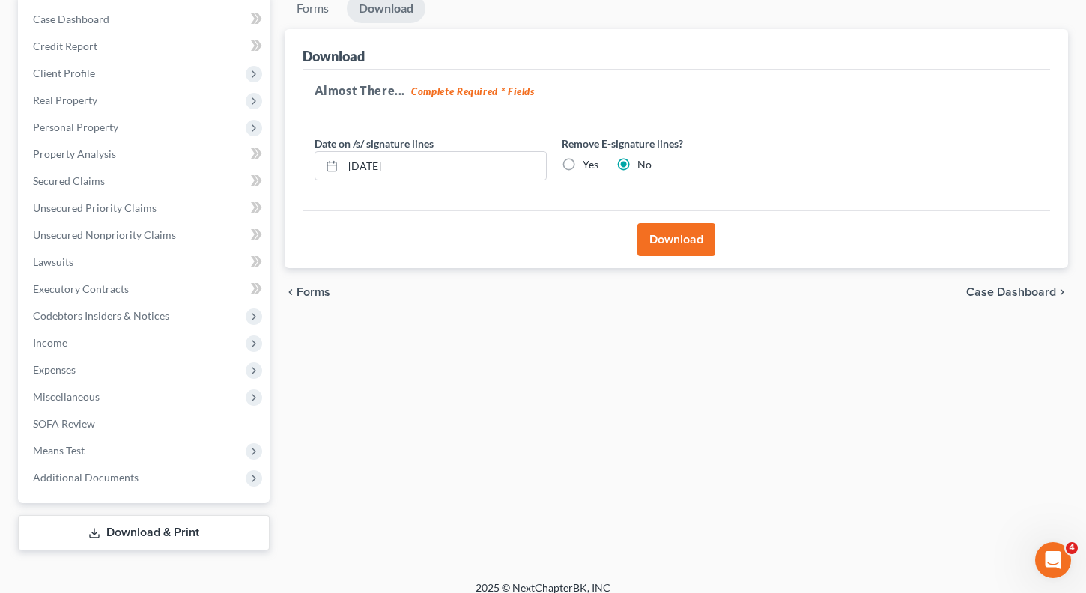
click at [118, 521] on link "Download & Print" at bounding box center [144, 532] width 252 height 35
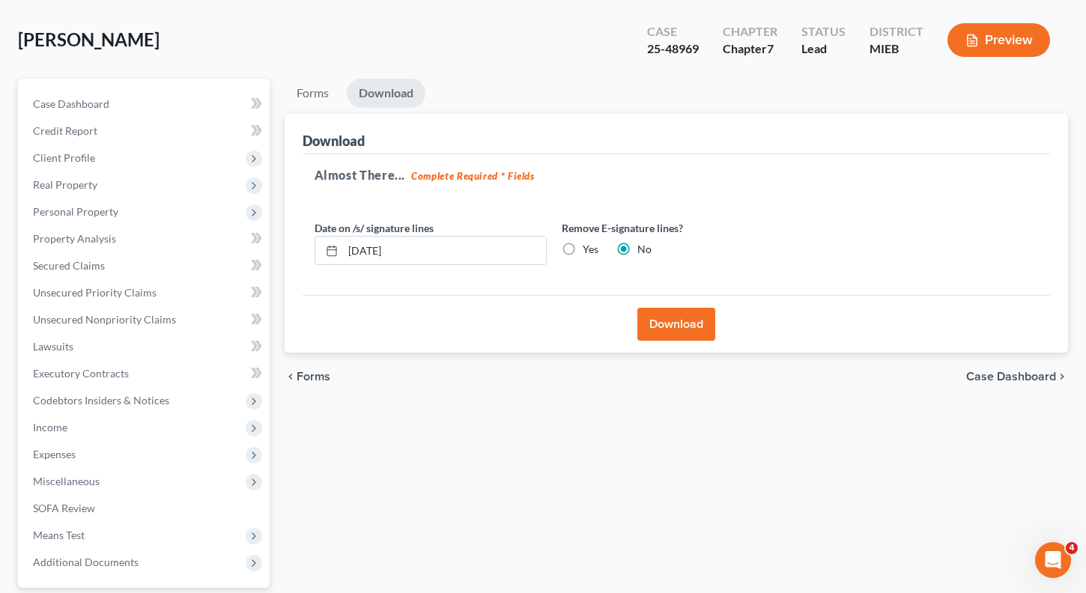
scroll to position [75, 0]
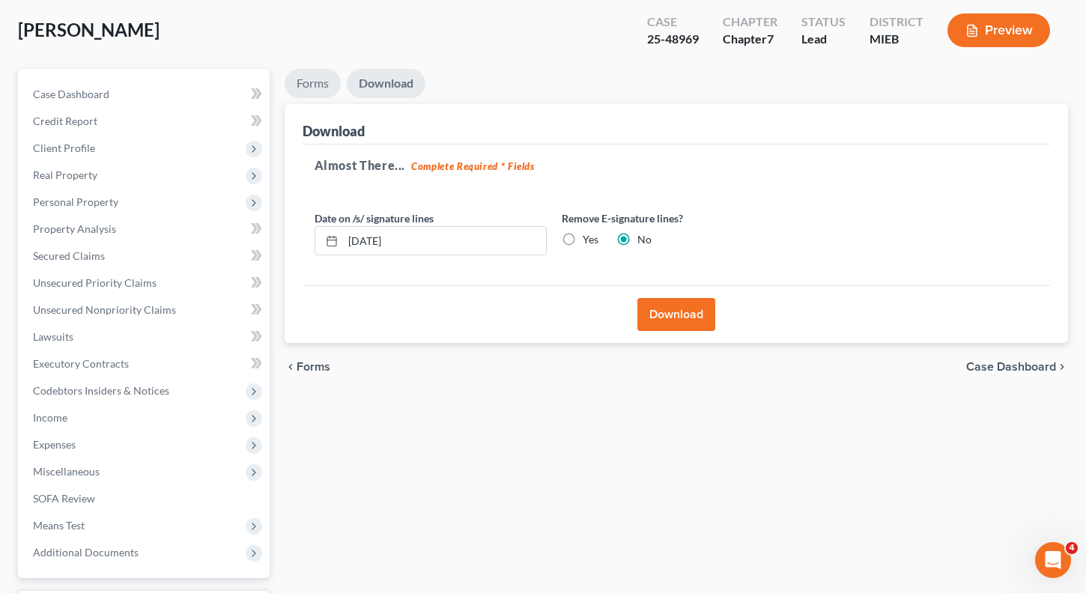
click at [319, 88] on link "Forms" at bounding box center [312, 83] width 56 height 29
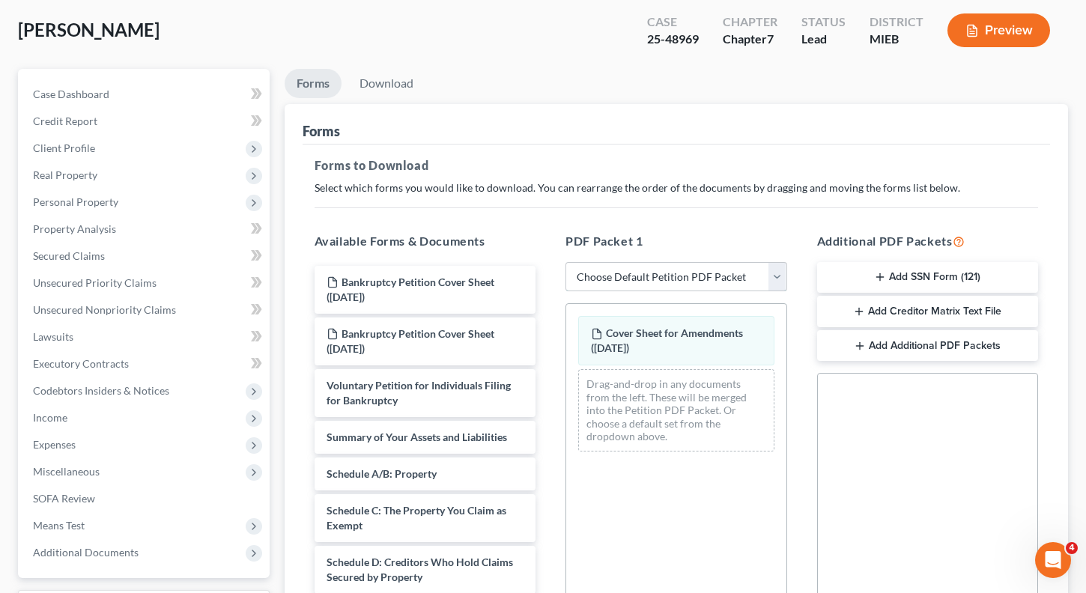
click at [601, 271] on select "Choose Default Petition PDF Packet Complete Bankruptcy Petition (all forms and …" at bounding box center [676, 277] width 222 height 30
select select "2"
click at [565, 262] on select "Choose Default Petition PDF Packet Complete Bankruptcy Petition (all forms and …" at bounding box center [676, 277] width 222 height 30
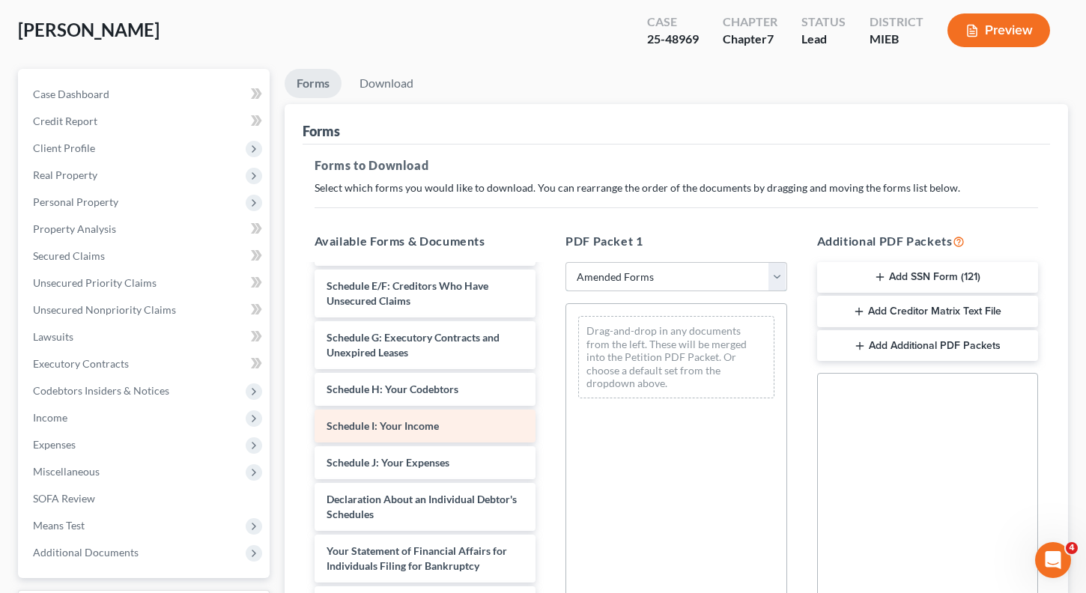
scroll to position [150, 0]
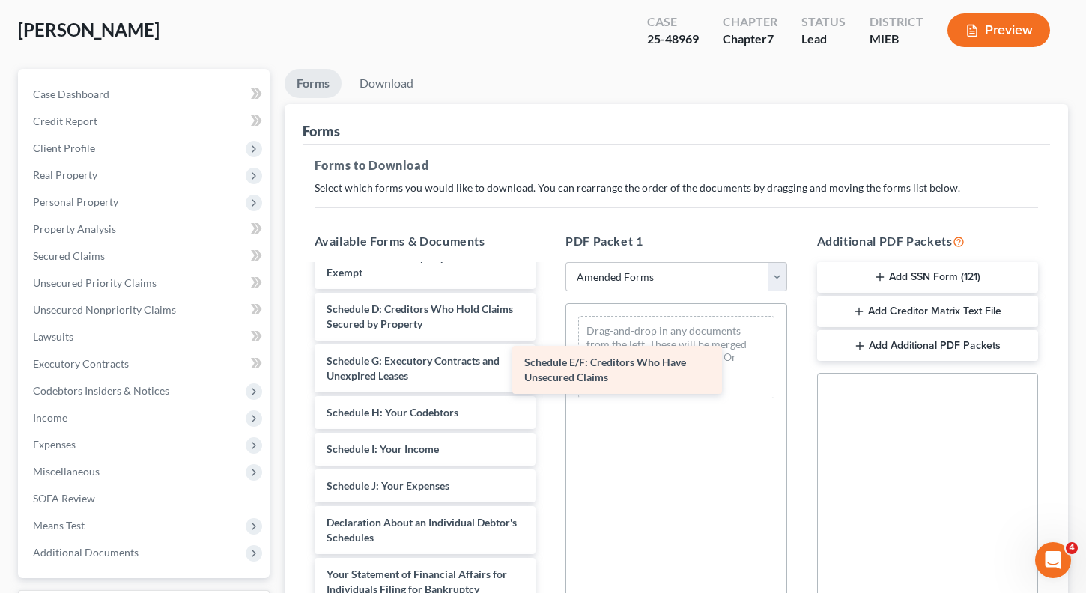
drag, startPoint x: 404, startPoint y: 367, endPoint x: 627, endPoint y: 368, distance: 223.1
click at [548, 368] on div "Schedule E/F: Creditors Who Have Unsecured Claims Voluntary Petition for Indivi…" at bounding box center [425, 501] width 246 height 770
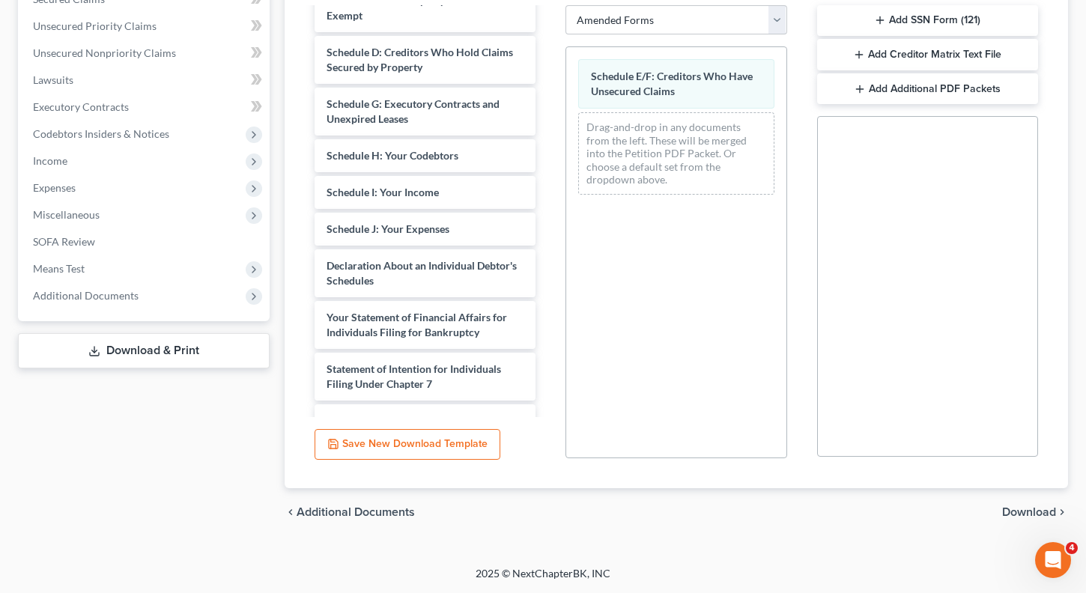
click at [1024, 515] on span "Download" at bounding box center [1029, 512] width 54 height 12
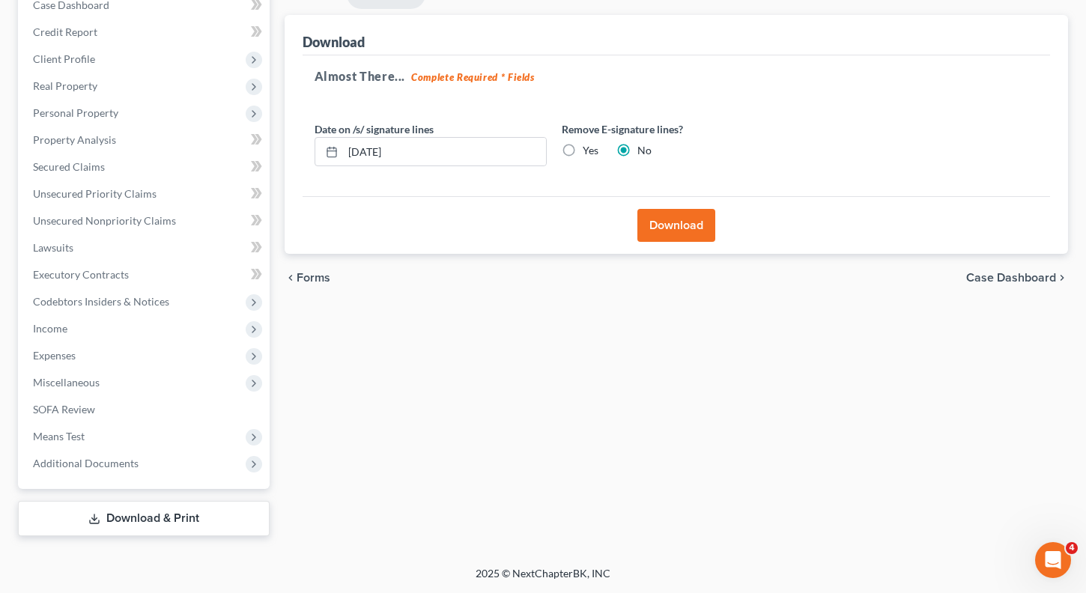
click at [678, 220] on button "Download" at bounding box center [676, 225] width 78 height 33
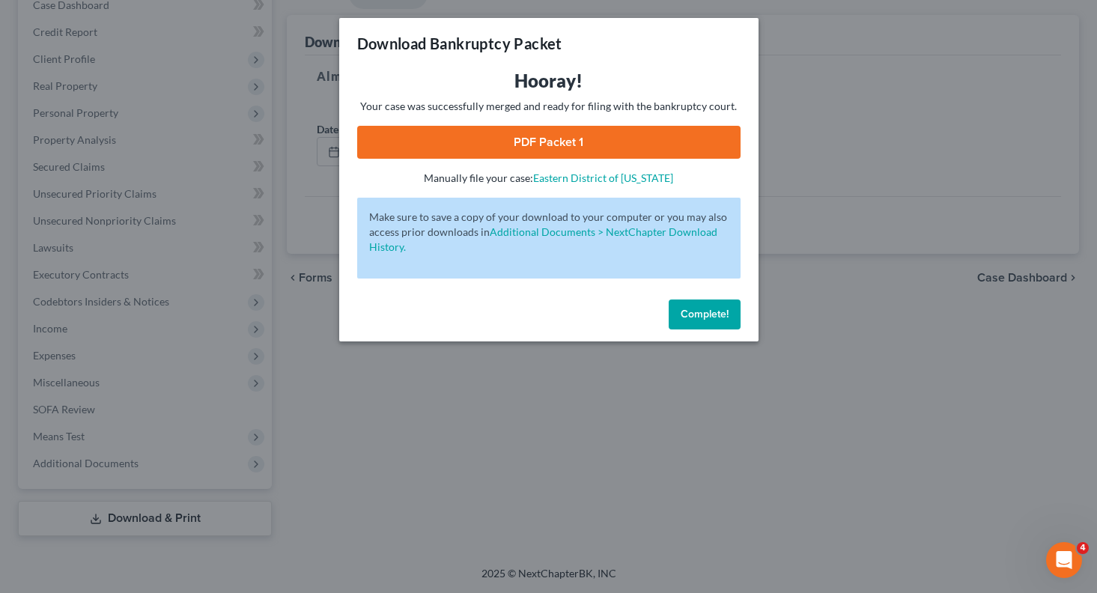
click at [580, 139] on link "PDF Packet 1" at bounding box center [548, 142] width 383 height 33
click at [731, 311] on button "Complete!" at bounding box center [705, 314] width 72 height 30
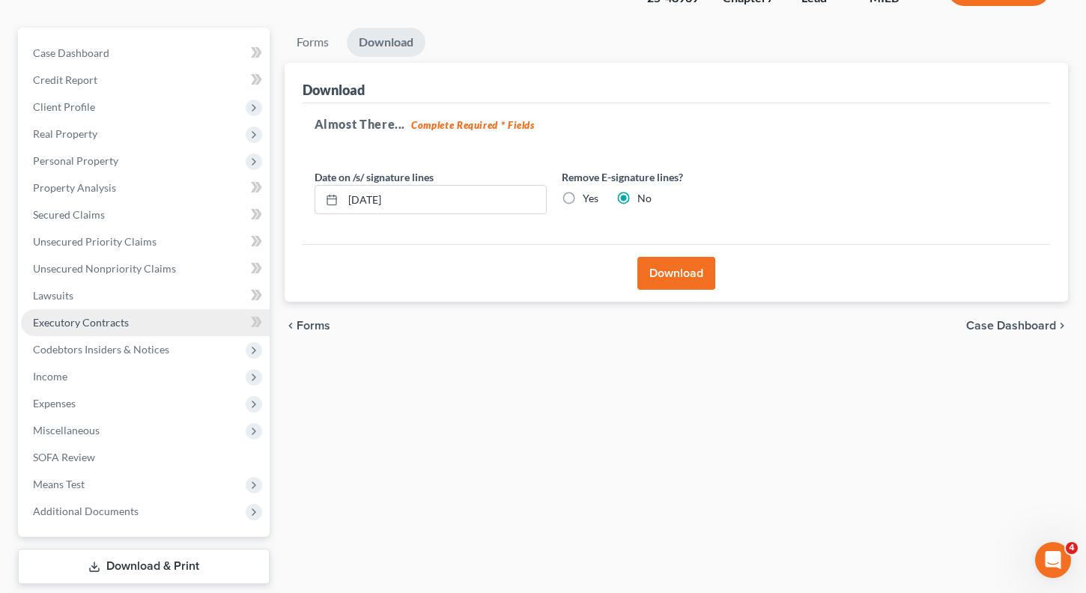
scroll to position [89, 0]
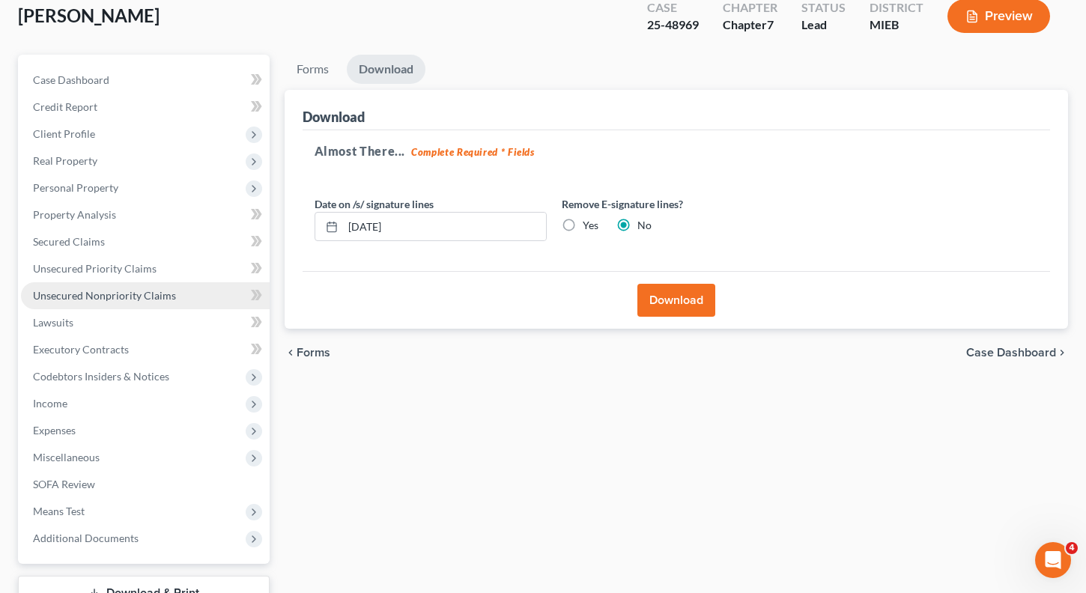
click at [147, 297] on span "Unsecured Nonpriority Claims" at bounding box center [104, 295] width 143 height 13
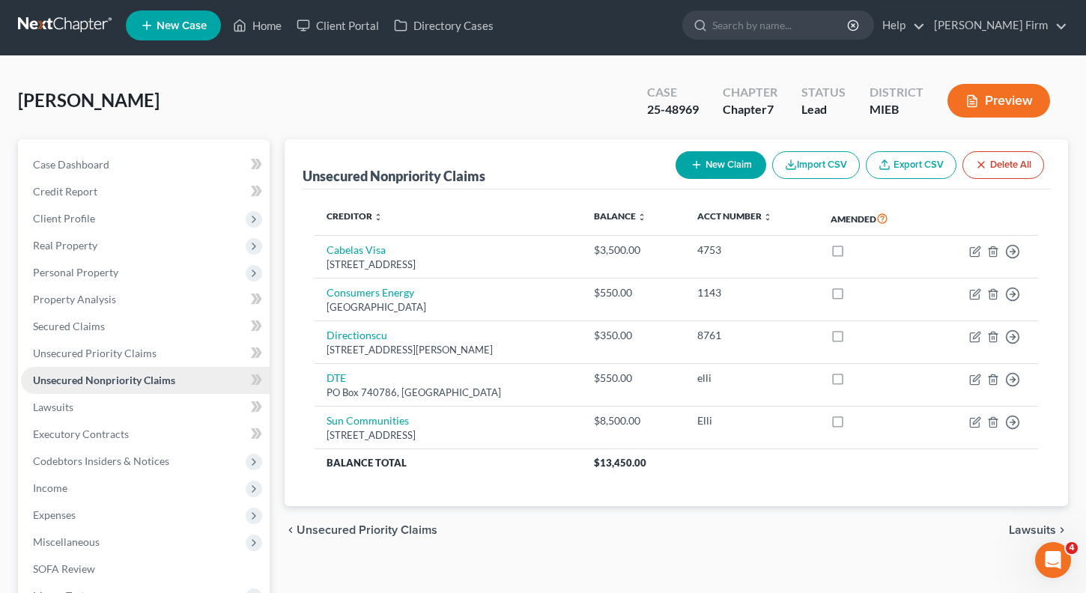
click at [147, 297] on ul "Case Dashboard Payments Invoices Payments Payments Credit Report Client Profile" at bounding box center [145, 393] width 249 height 485
